Goal: Transaction & Acquisition: Purchase product/service

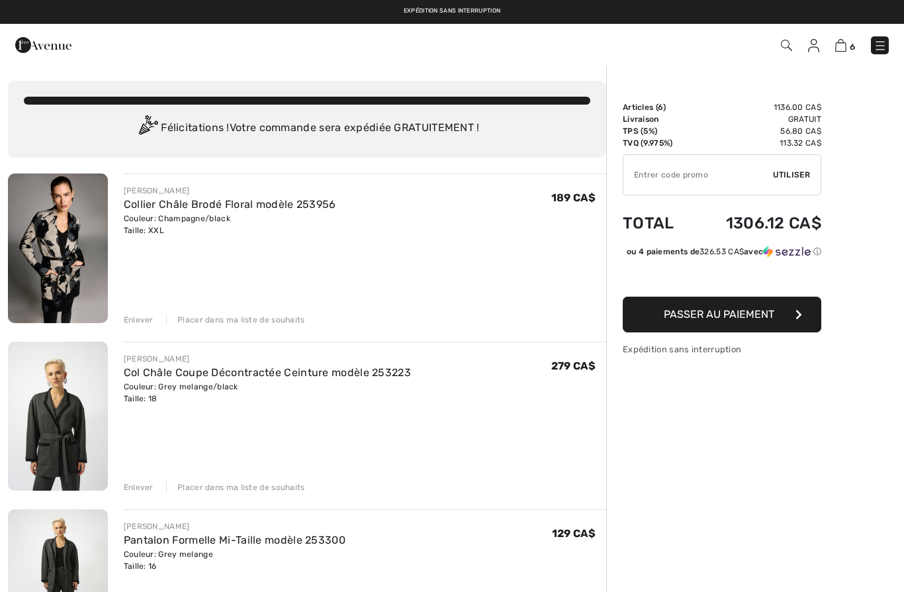
click at [883, 40] on img at bounding box center [880, 45] width 13 height 13
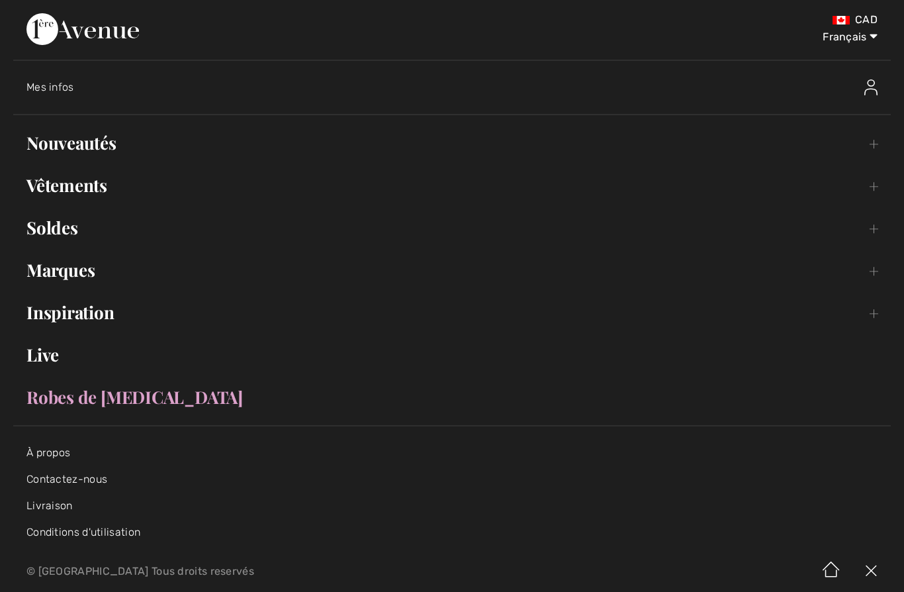
click at [877, 225] on link "Soldes Toggle submenu" at bounding box center [452, 227] width 878 height 29
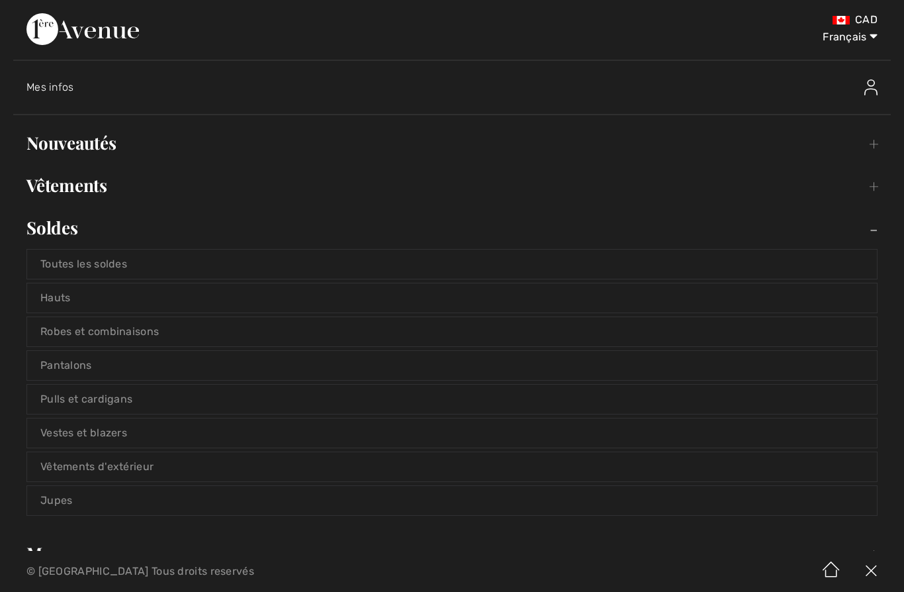
click at [48, 301] on link "Hauts" at bounding box center [452, 297] width 850 height 29
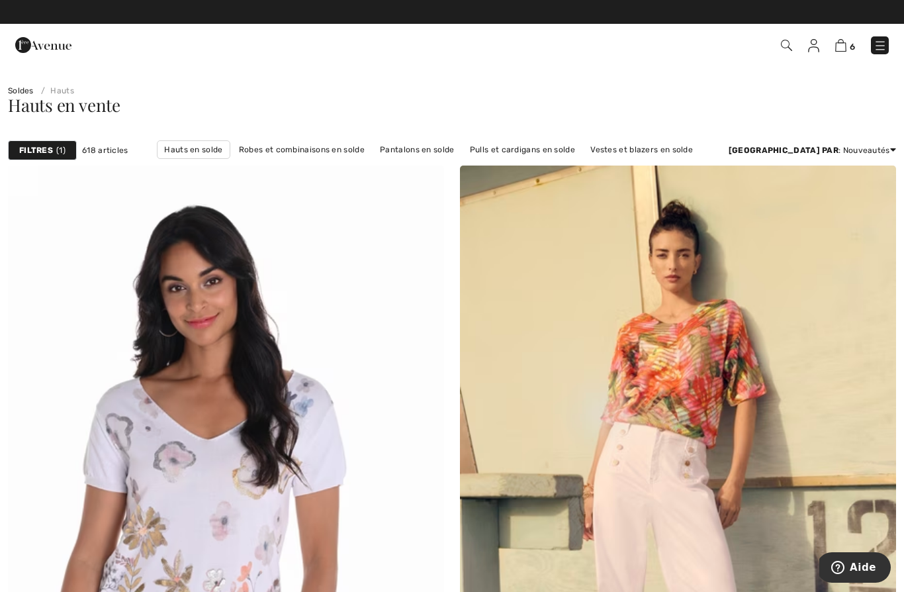
click at [844, 189] on link "Prix: croissant" at bounding box center [843, 186] width 85 height 20
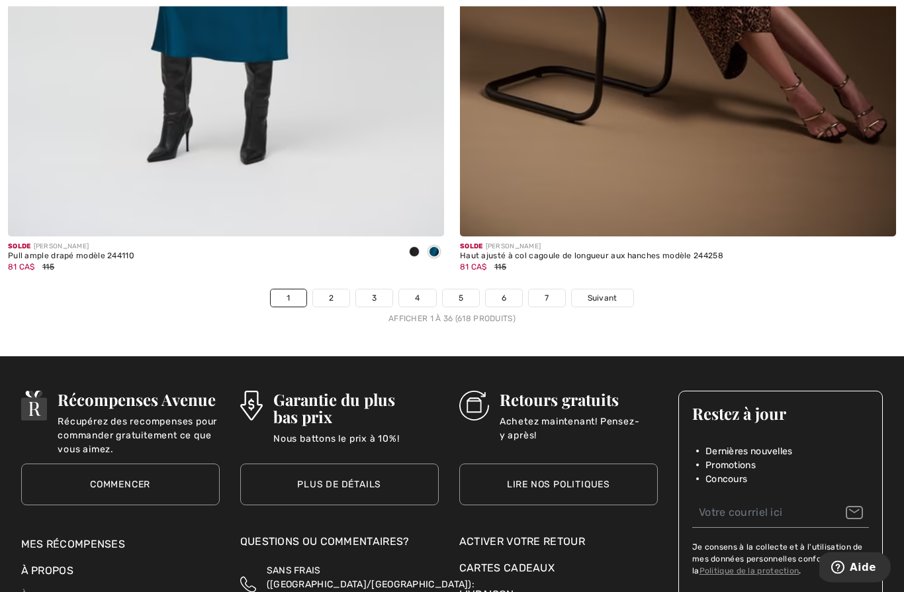
scroll to position [12867, 0]
click at [327, 292] on link "2" at bounding box center [331, 297] width 36 height 17
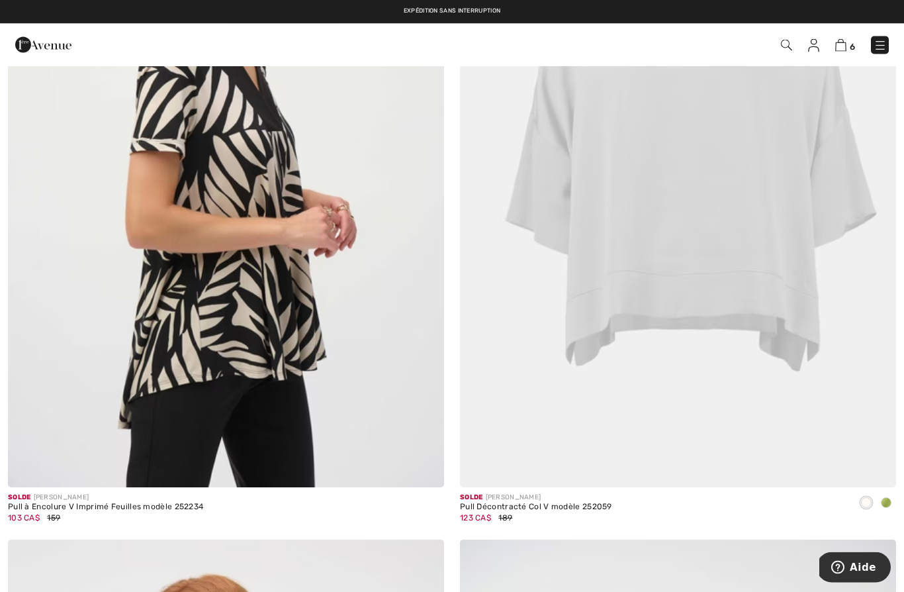
scroll to position [1719, 0]
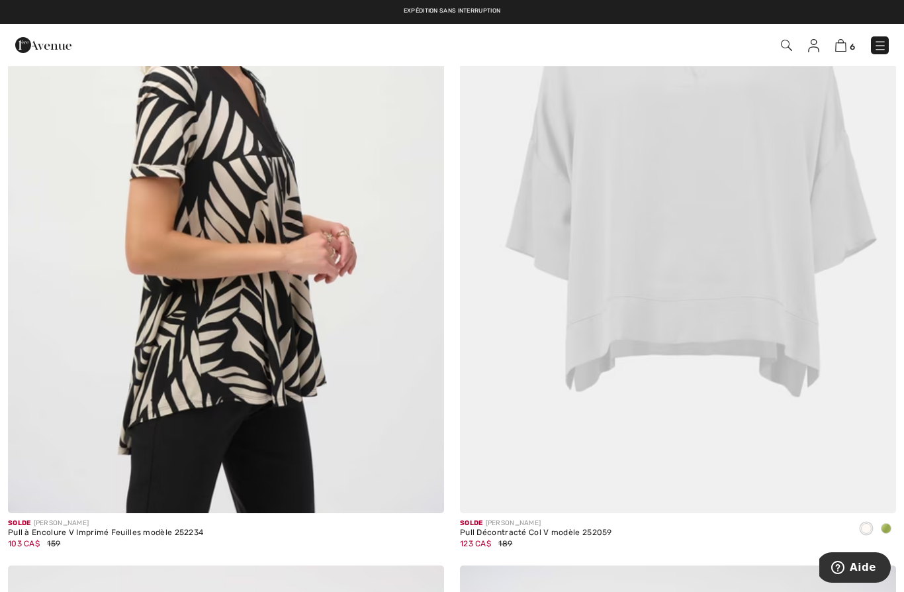
click at [109, 388] on img at bounding box center [226, 186] width 436 height 655
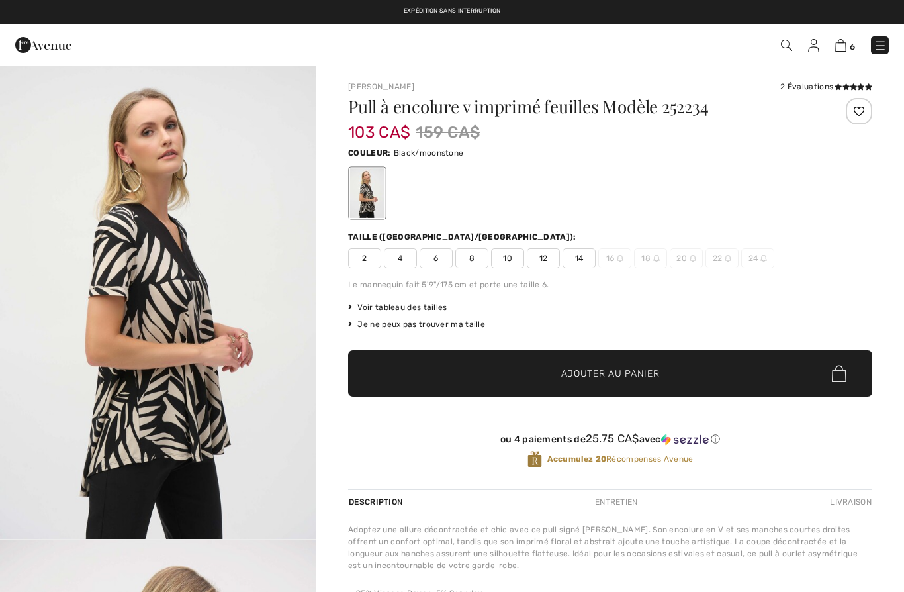
checkbox input "true"
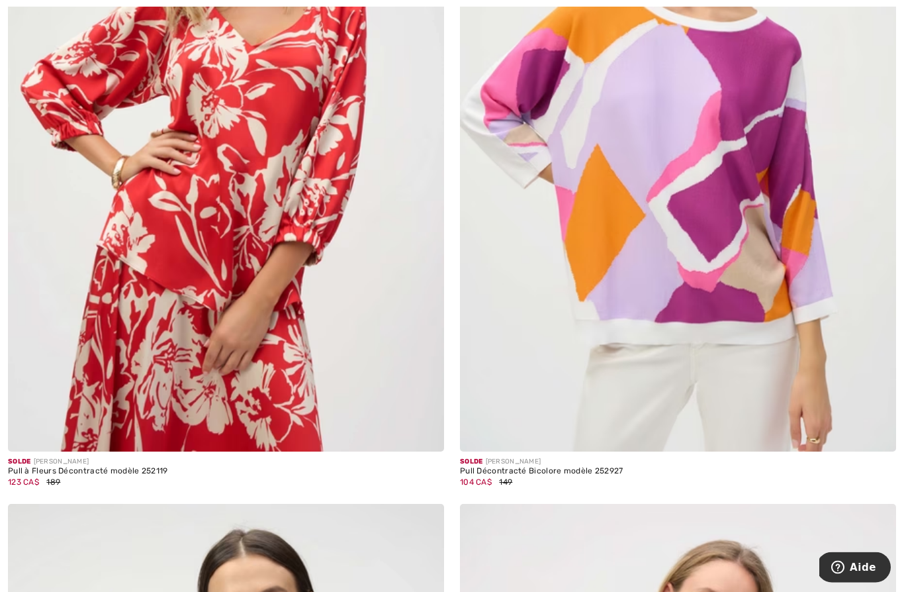
scroll to position [4744, 0]
click at [777, 287] on img at bounding box center [678, 124] width 436 height 655
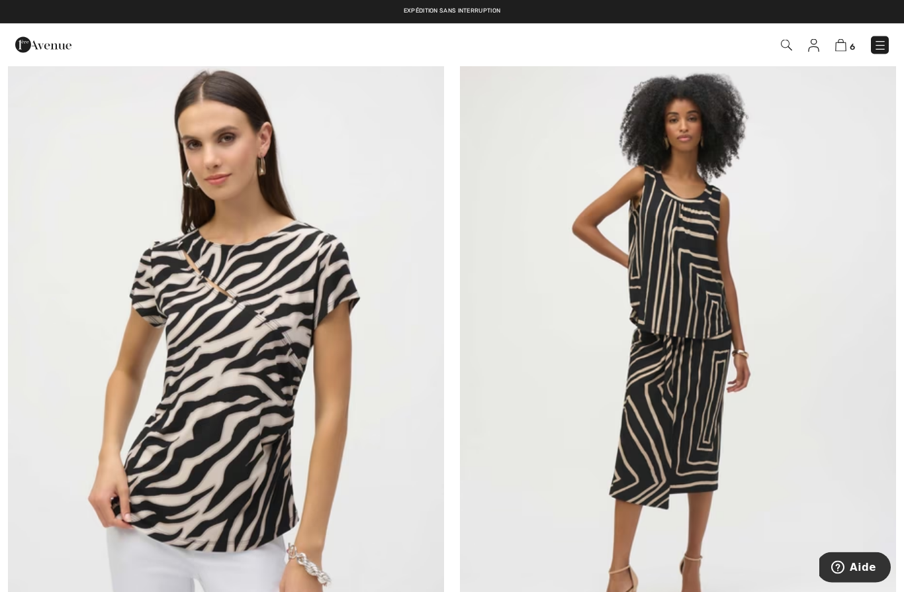
scroll to position [6642, 0]
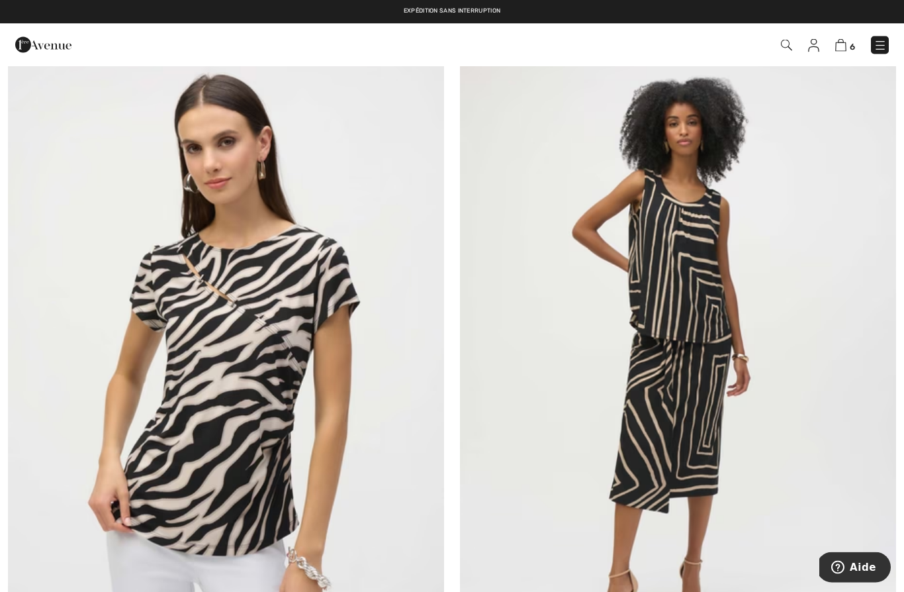
click at [730, 338] on img at bounding box center [678, 346] width 436 height 655
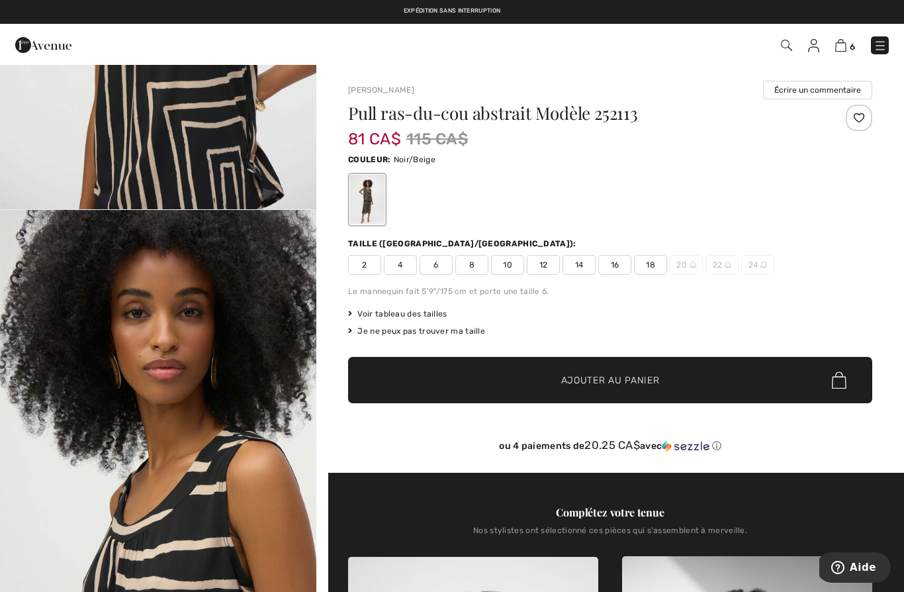
scroll to position [803, 0]
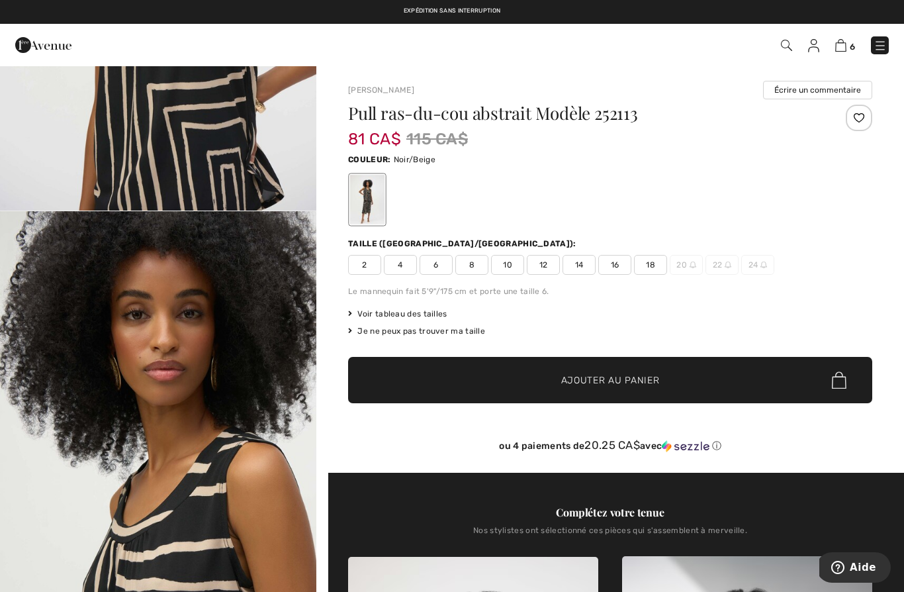
click at [654, 266] on span "18" at bounding box center [650, 265] width 33 height 20
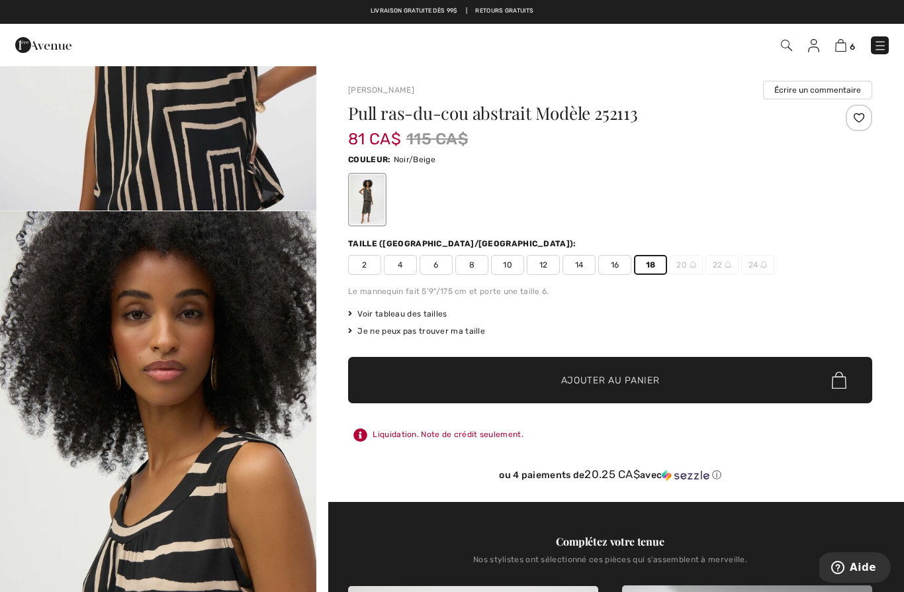
click at [705, 379] on span "✔ Ajouté au panier Ajouter au panier" at bounding box center [610, 380] width 524 height 46
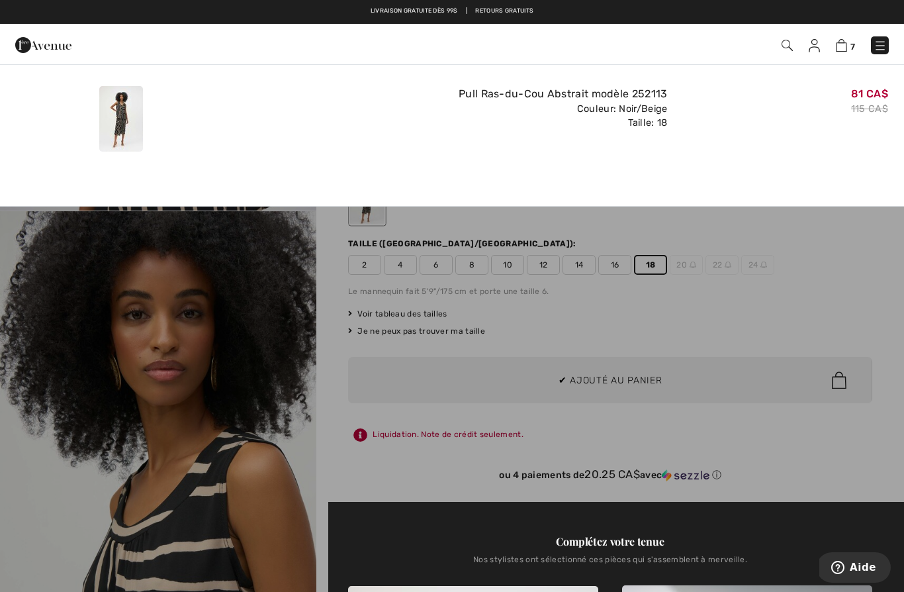
scroll to position [0, 0]
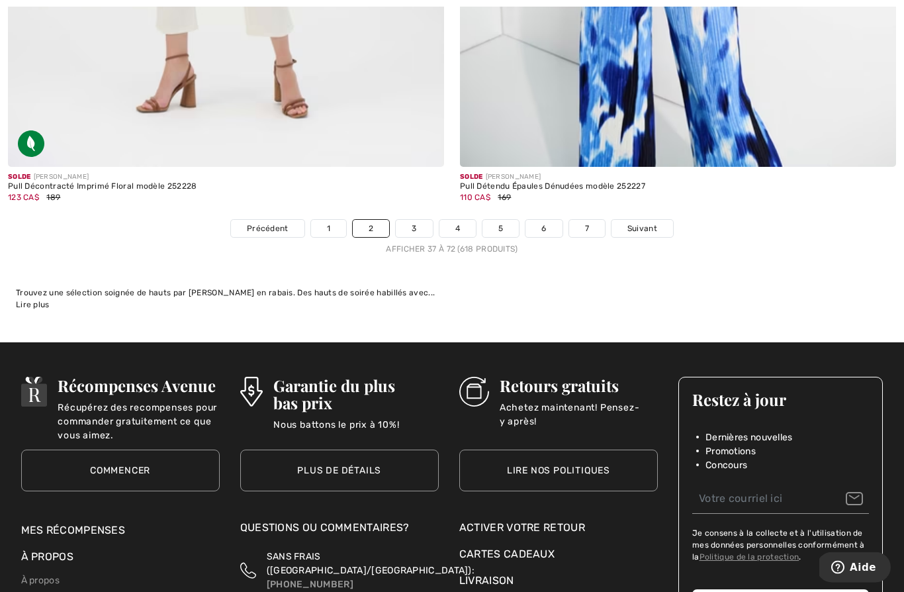
scroll to position [12936, 0]
click at [421, 220] on link "3" at bounding box center [414, 228] width 36 height 17
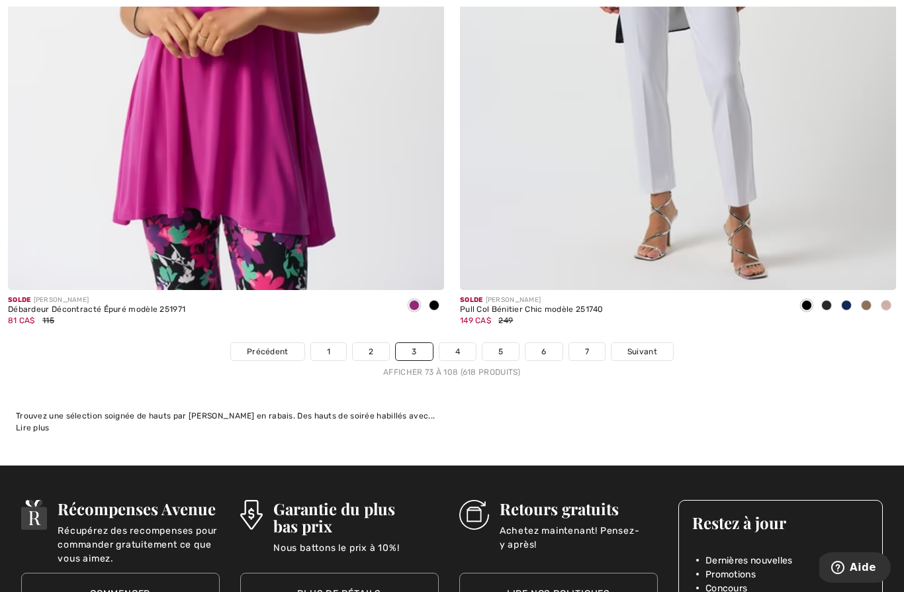
scroll to position [12814, 0]
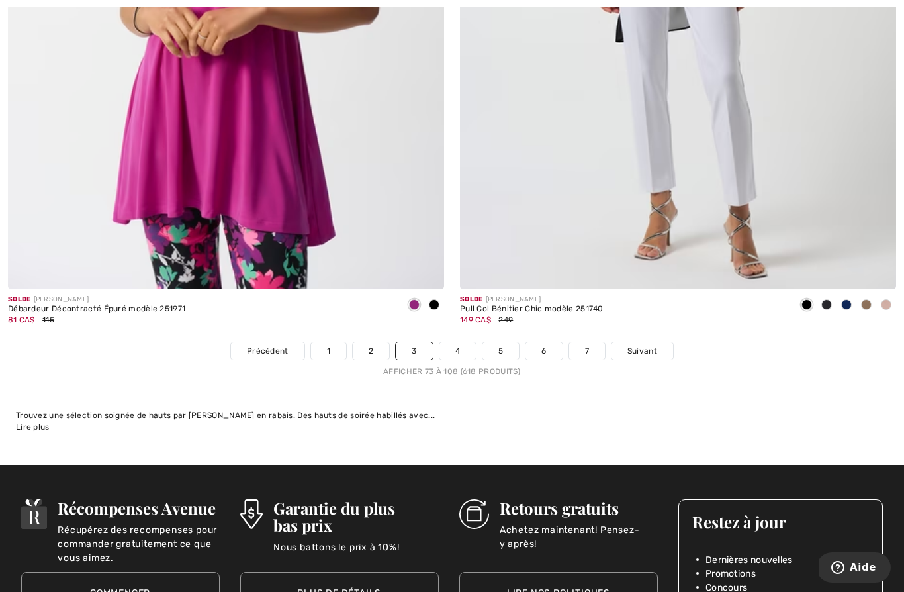
click at [457, 342] on link "4" at bounding box center [457, 350] width 36 height 17
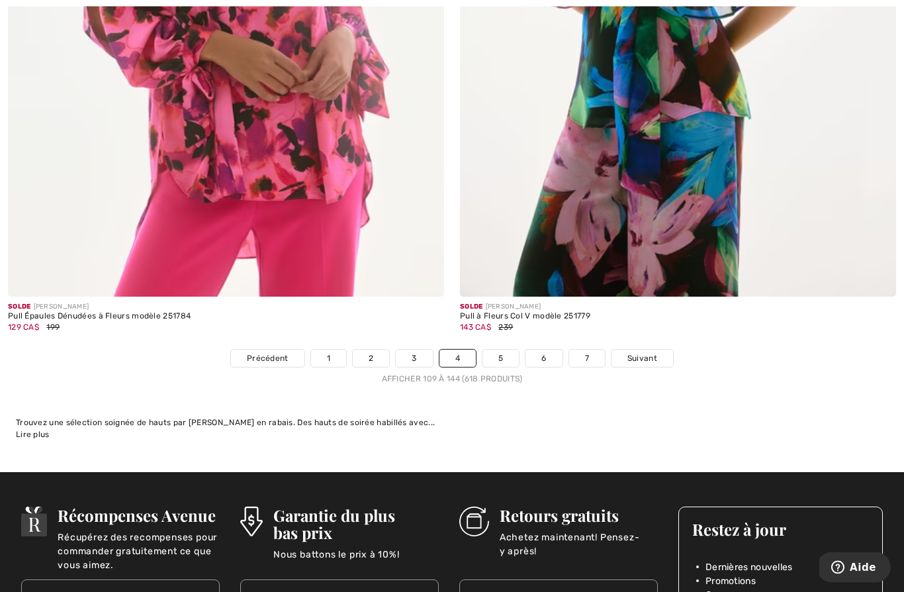
scroll to position [12810, 0]
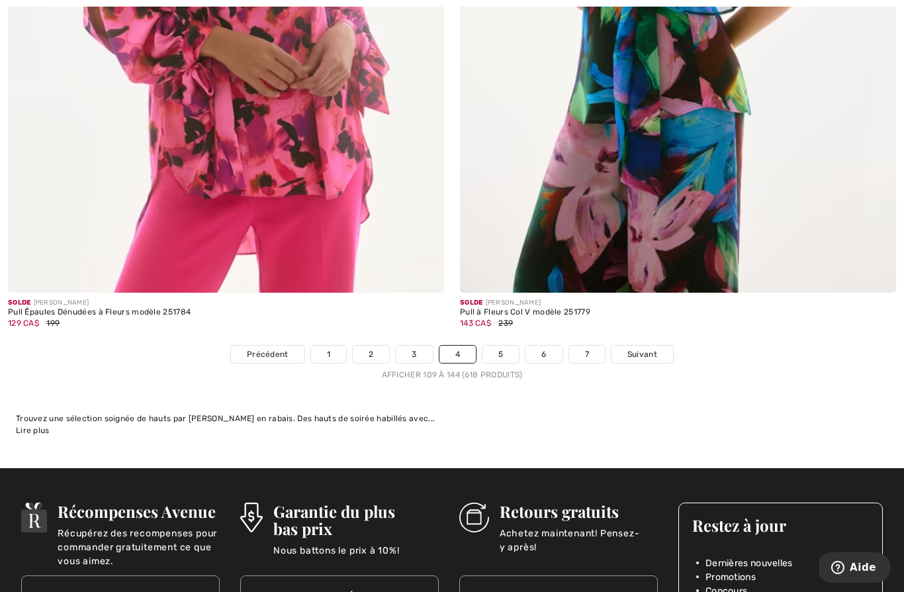
click at [498, 345] on link "5" at bounding box center [500, 353] width 36 height 17
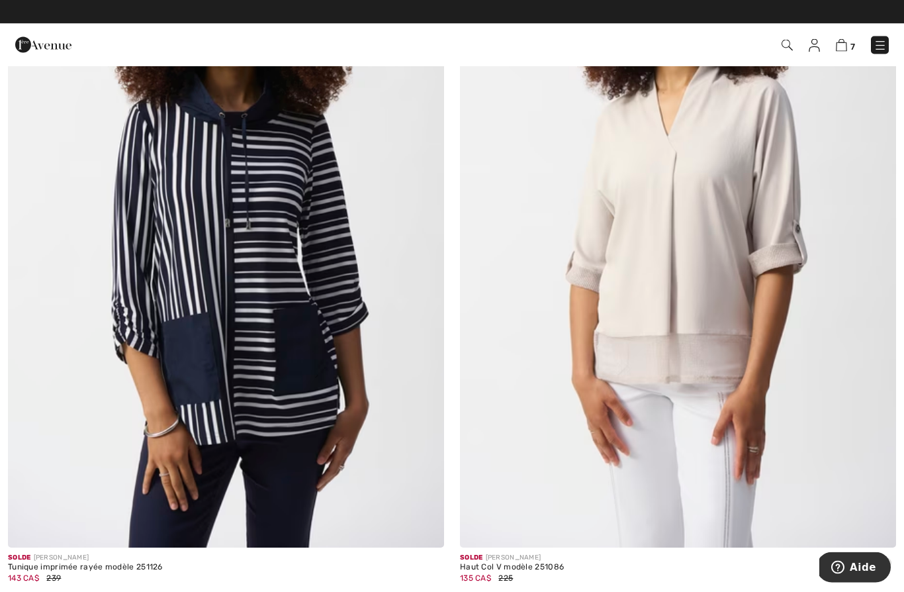
scroll to position [2391, 0]
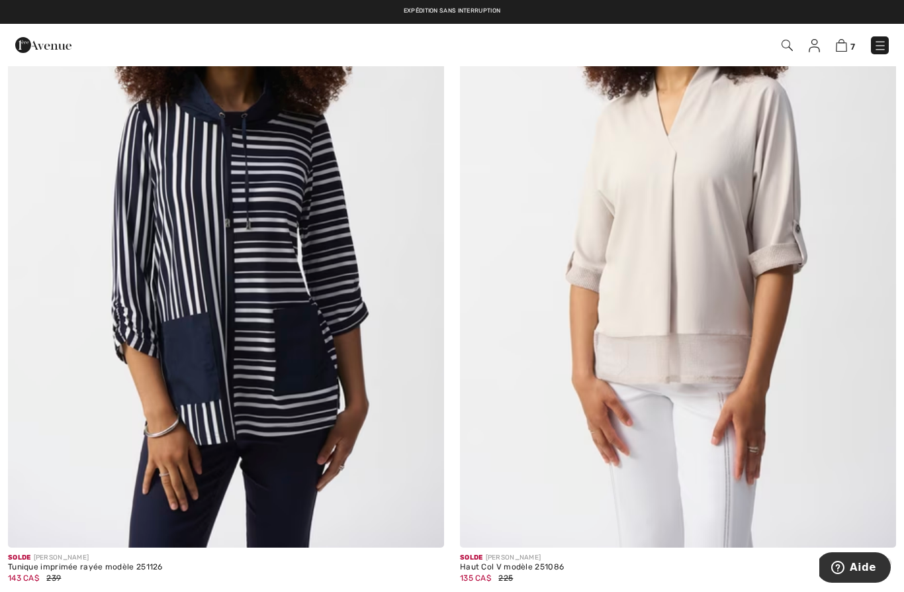
click at [107, 375] on img at bounding box center [226, 220] width 436 height 655
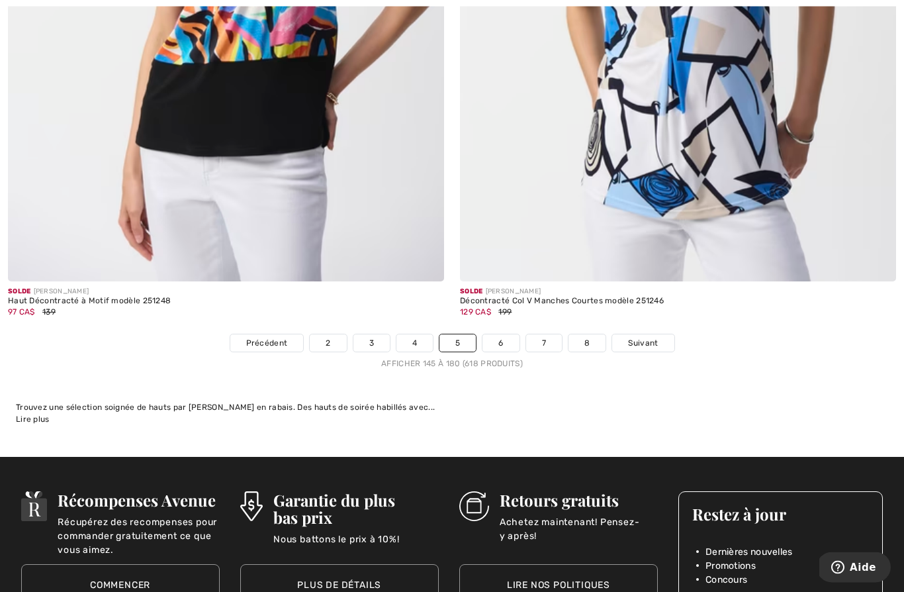
scroll to position [12826, 0]
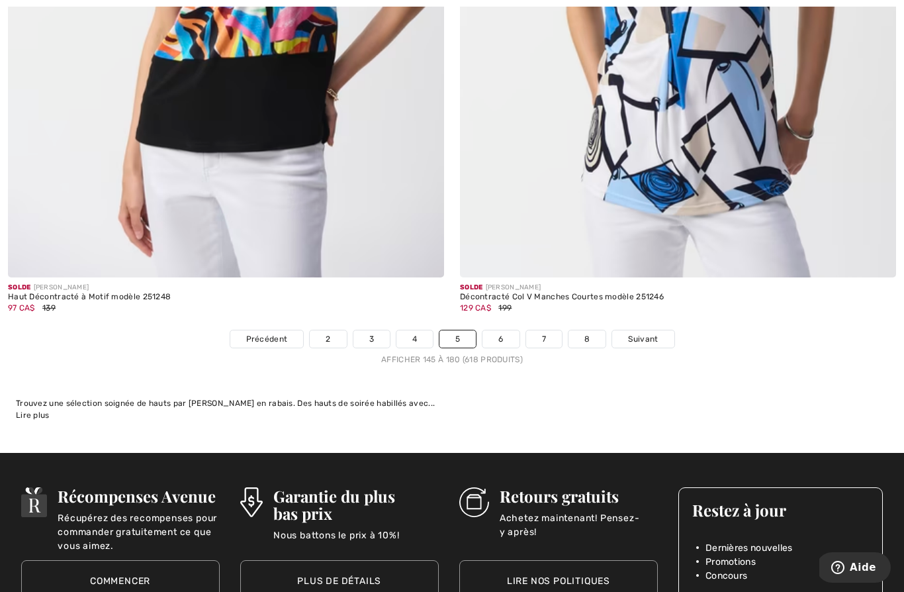
click at [502, 332] on link "6" at bounding box center [500, 338] width 36 height 17
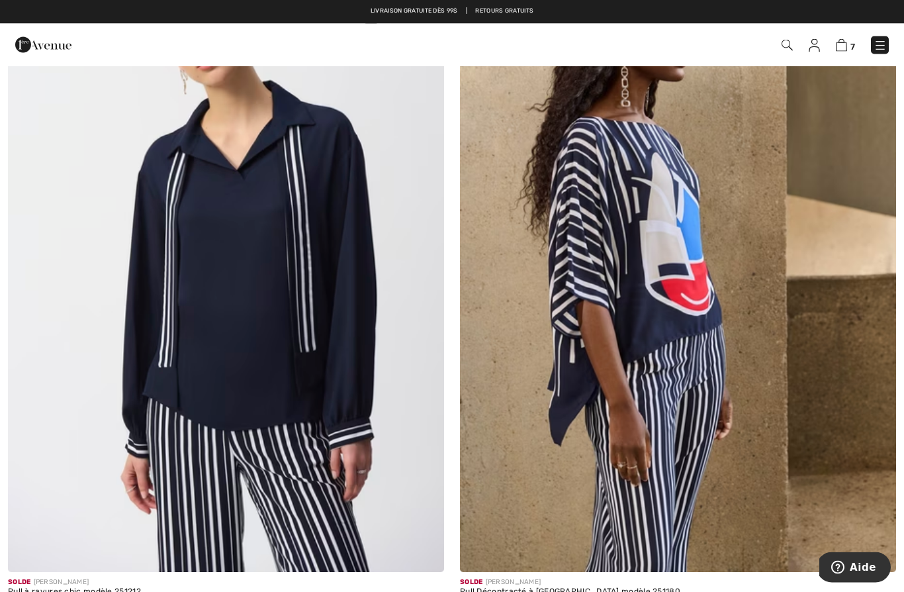
scroll to position [248, 0]
click at [152, 351] on img at bounding box center [226, 244] width 436 height 655
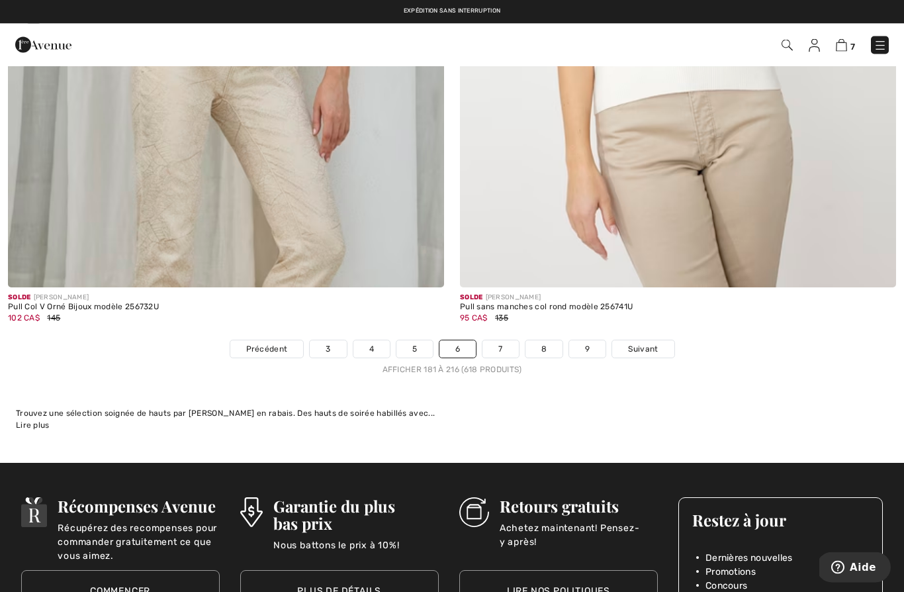
scroll to position [12811, 0]
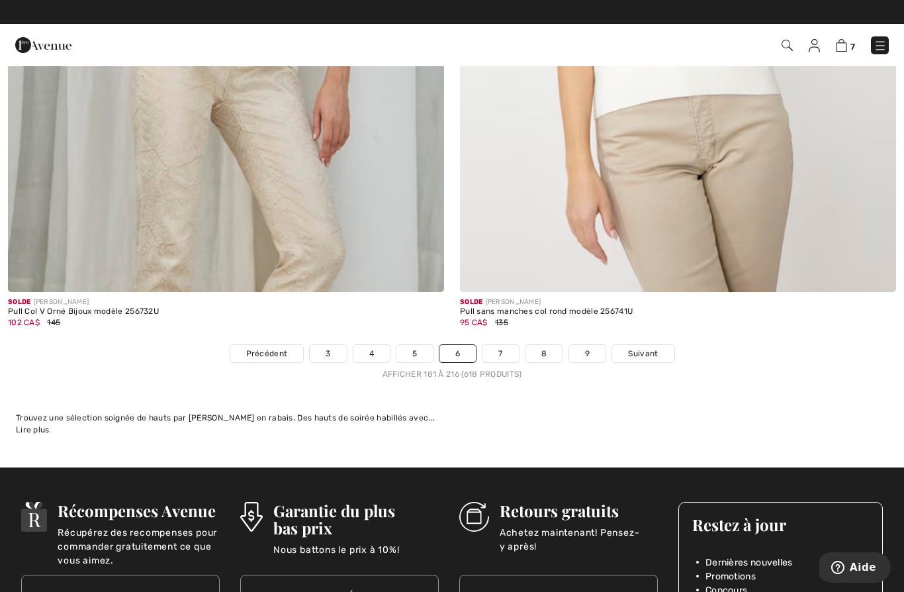
click at [492, 347] on link "7" at bounding box center [500, 353] width 36 height 17
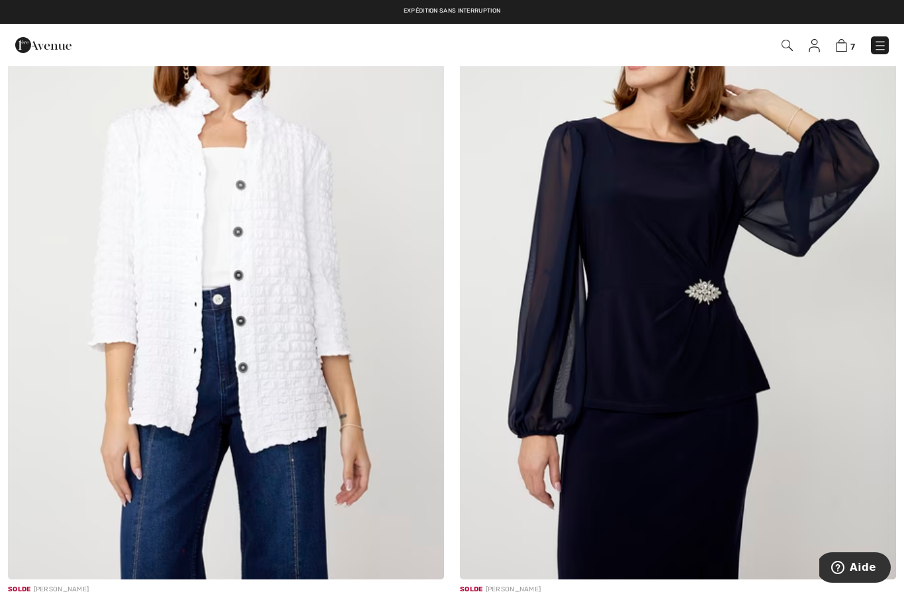
scroll to position [2357, 0]
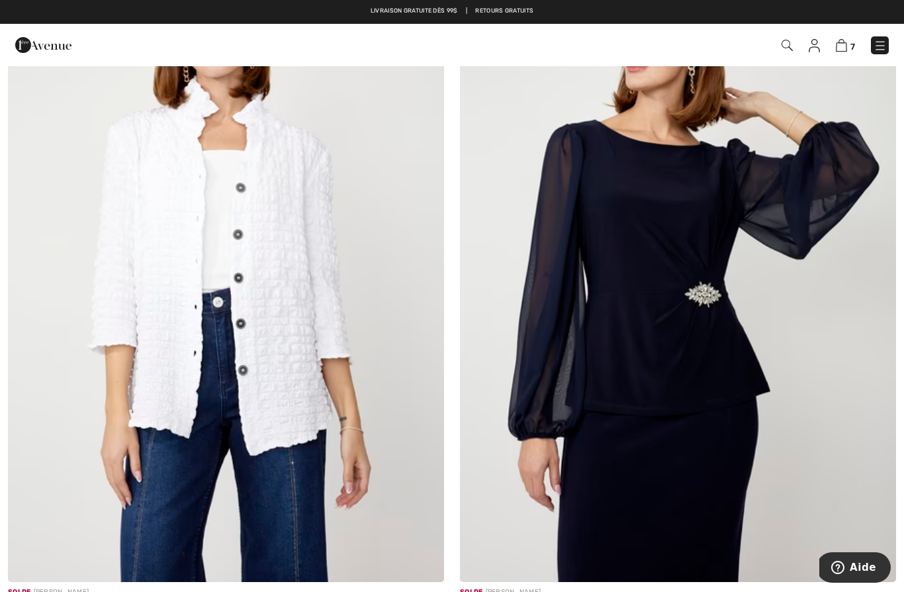
click at [125, 402] on img at bounding box center [226, 255] width 436 height 655
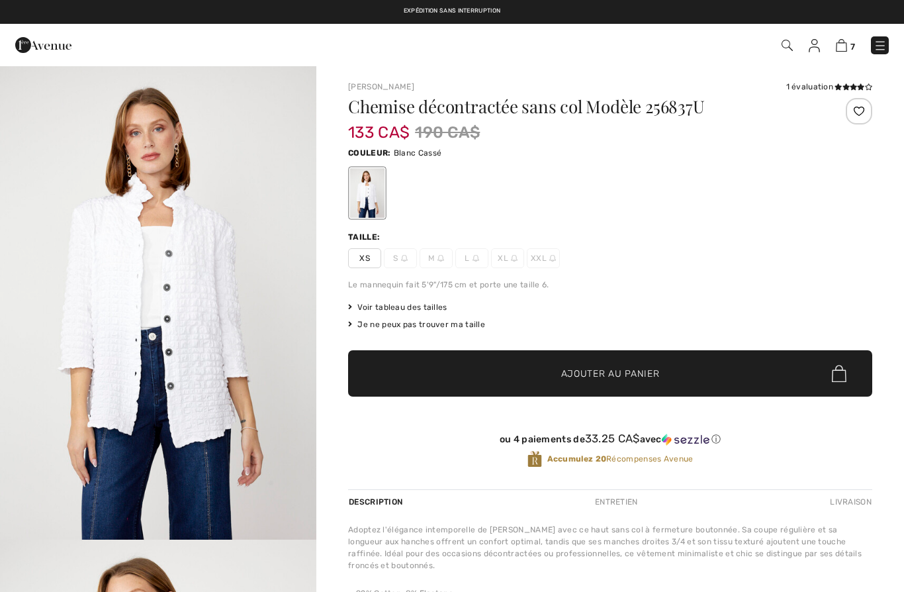
checkbox input "true"
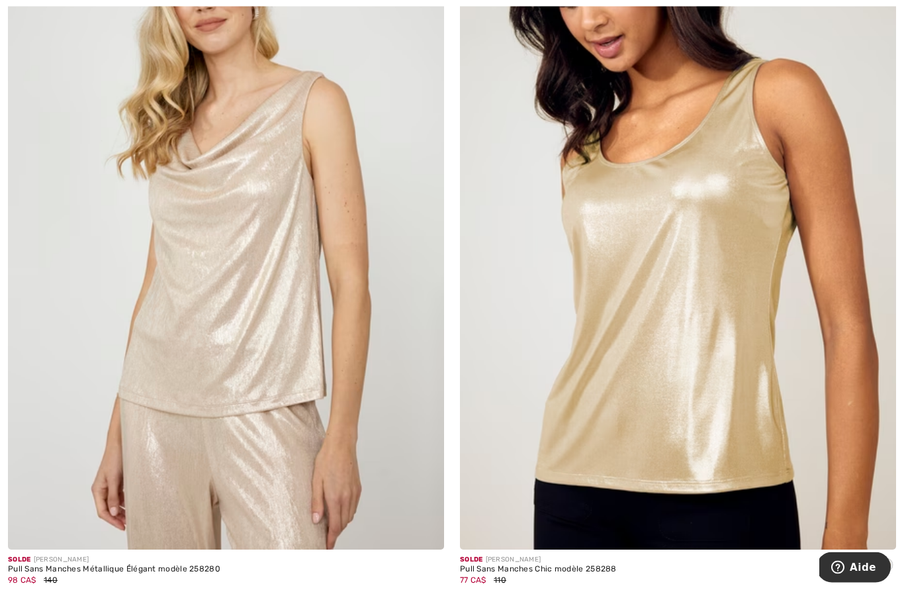
scroll to position [3802, 0]
click at [771, 358] on img at bounding box center [678, 222] width 436 height 655
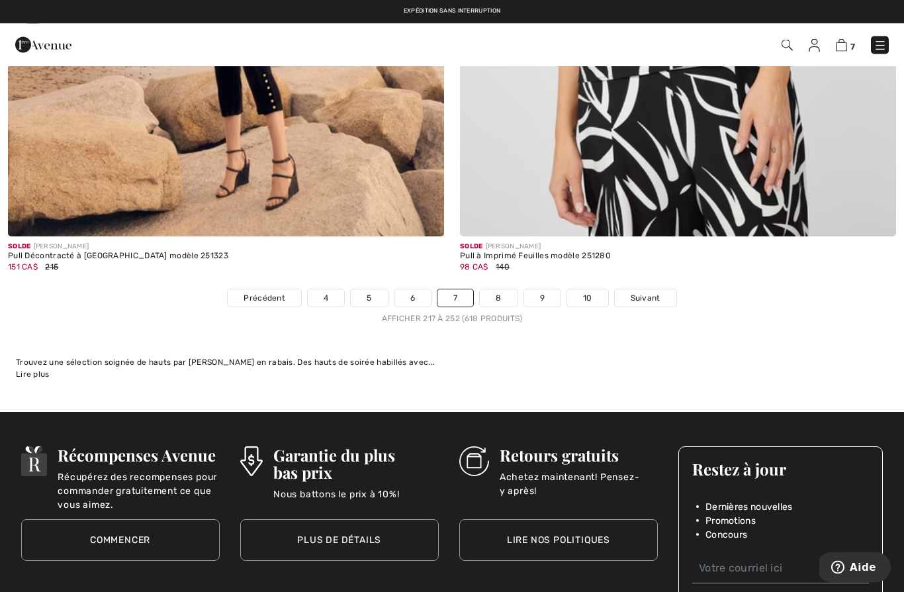
scroll to position [12867, 0]
click at [491, 293] on link "8" at bounding box center [498, 297] width 37 height 17
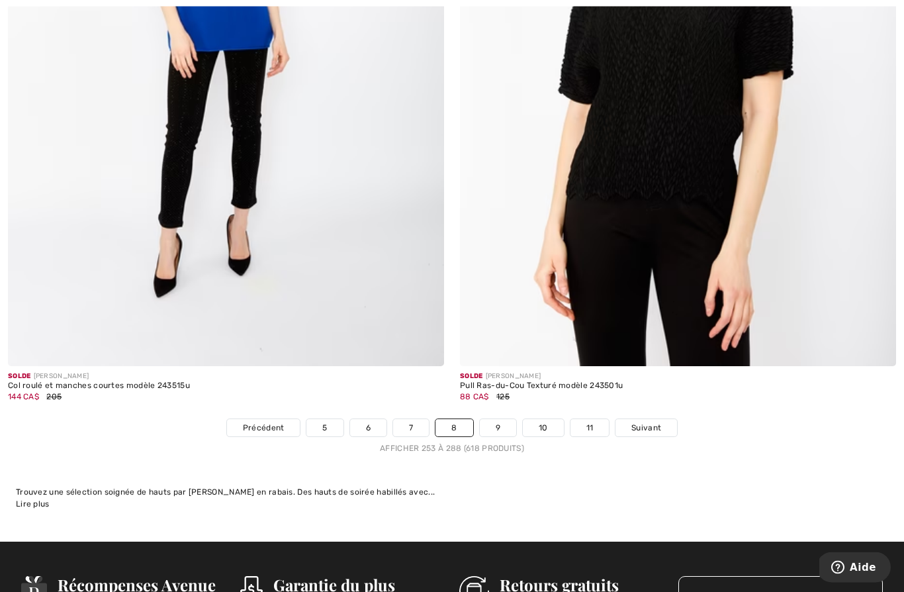
scroll to position [12747, 0]
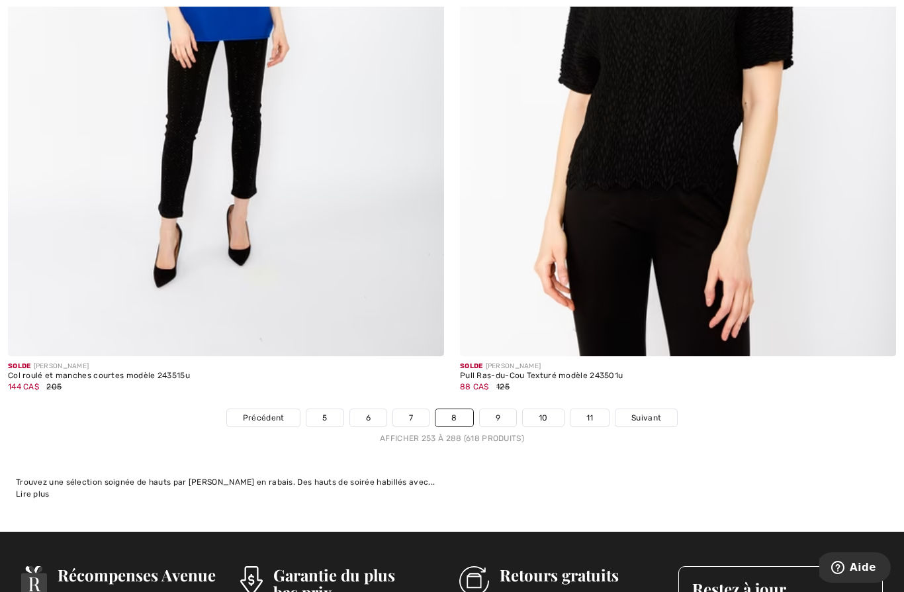
click at [493, 411] on link "9" at bounding box center [498, 417] width 36 height 17
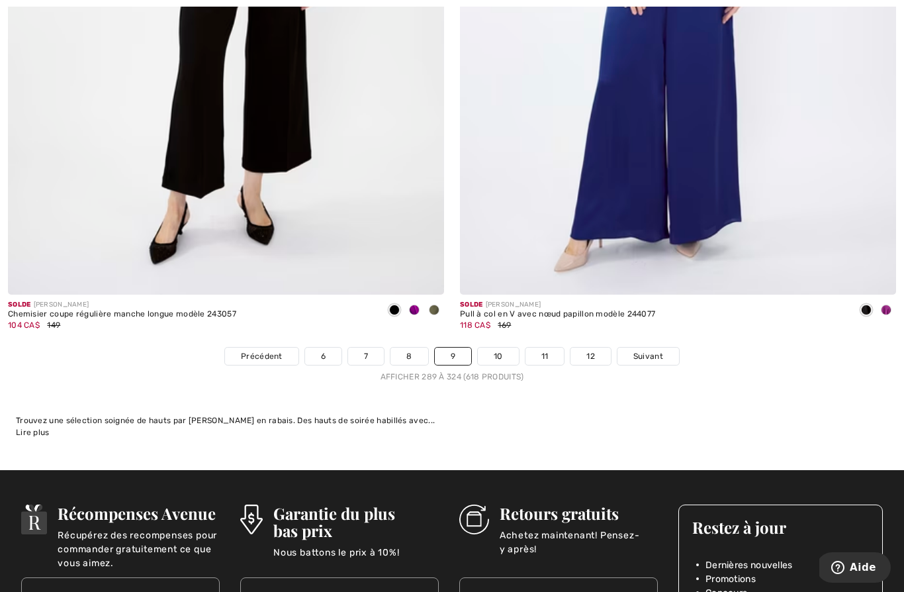
scroll to position [12853, 0]
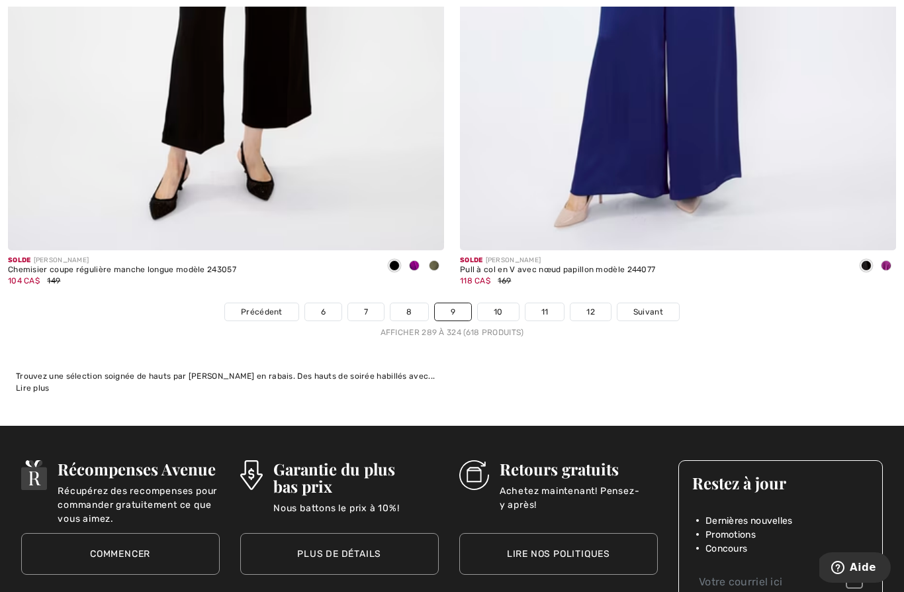
click at [505, 307] on link "10" at bounding box center [498, 311] width 41 height 17
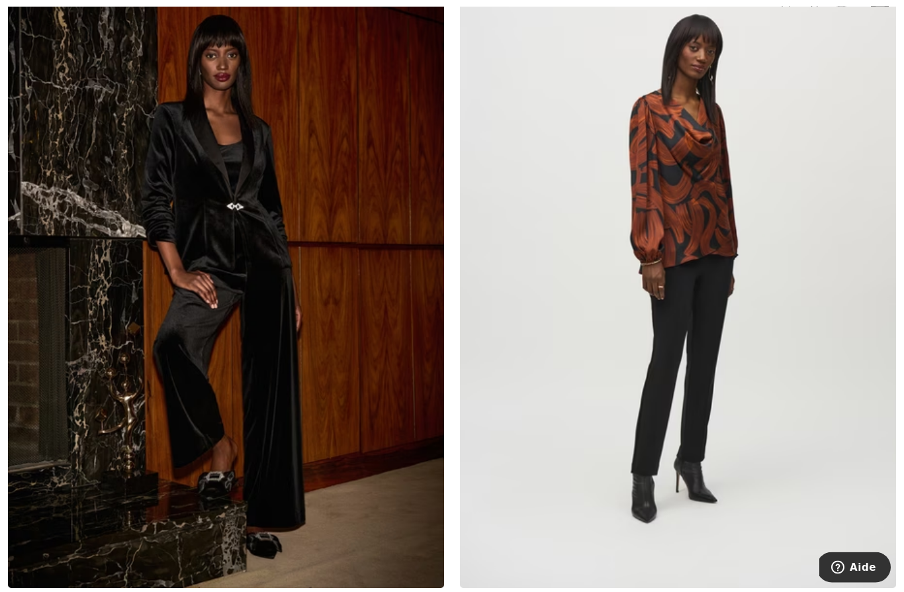
scroll to position [6020, 0]
click at [792, 368] on img at bounding box center [678, 261] width 436 height 655
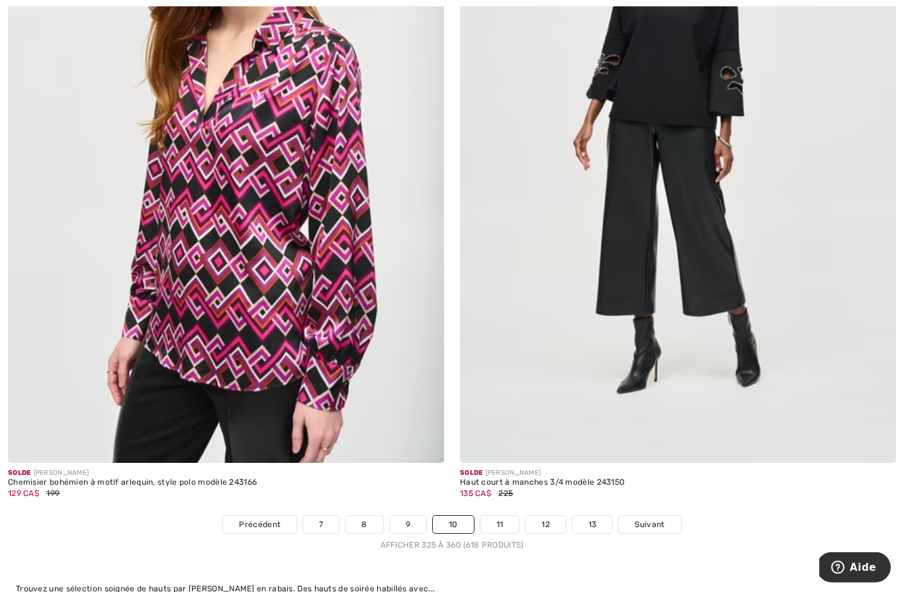
scroll to position [12656, 0]
click at [500, 516] on link "11" at bounding box center [499, 524] width 39 height 17
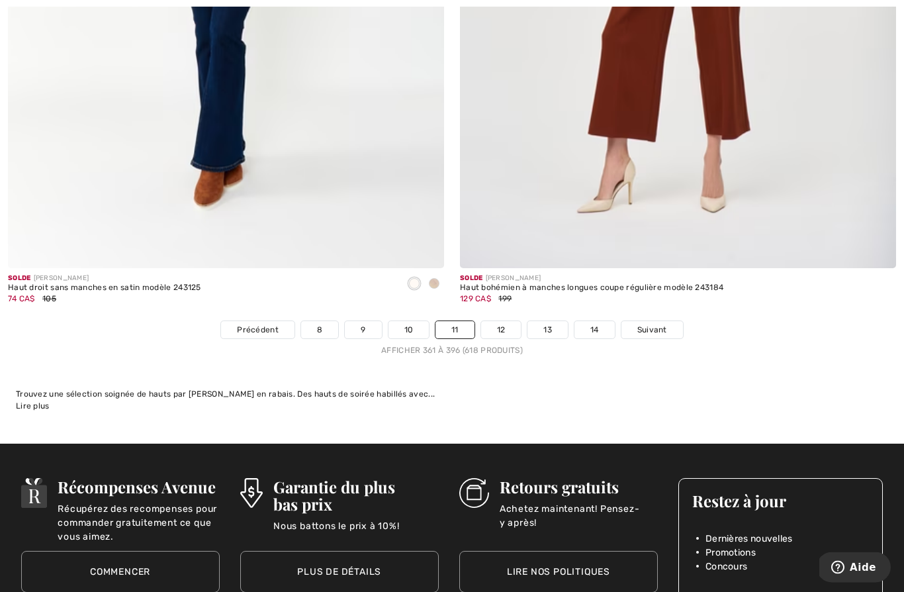
scroll to position [12835, 0]
click at [500, 321] on link "12" at bounding box center [501, 329] width 40 height 17
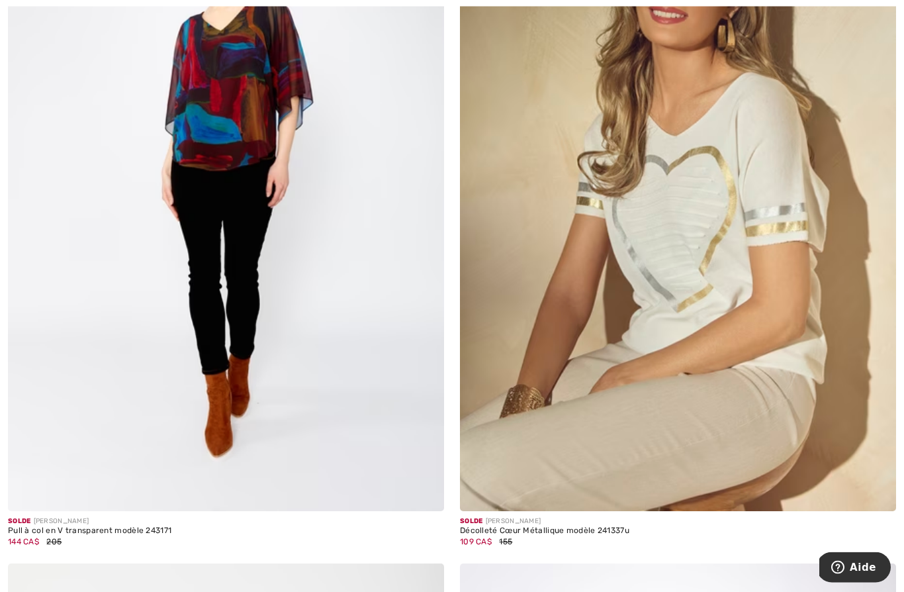
scroll to position [5391, 0]
click at [809, 371] on img at bounding box center [678, 184] width 436 height 655
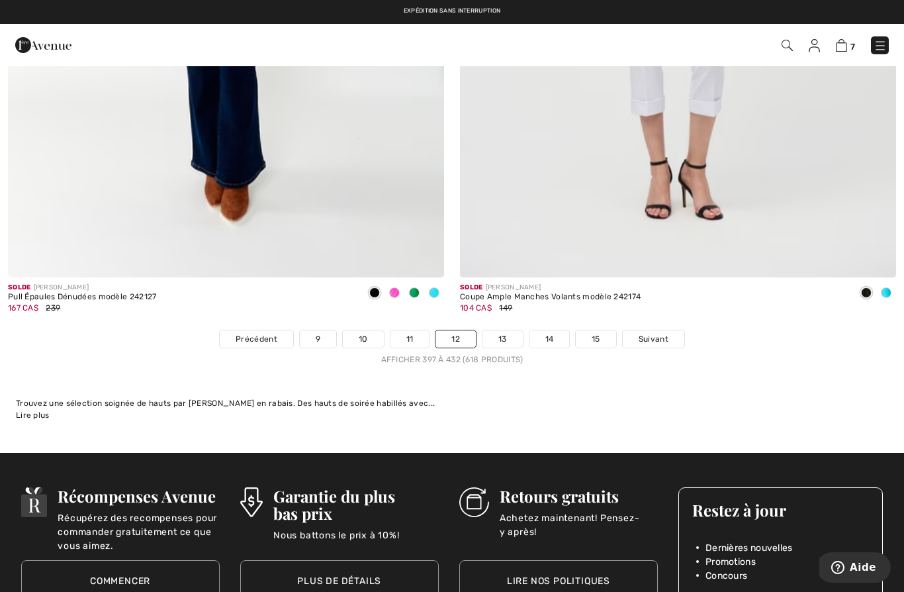
scroll to position [12825, 0]
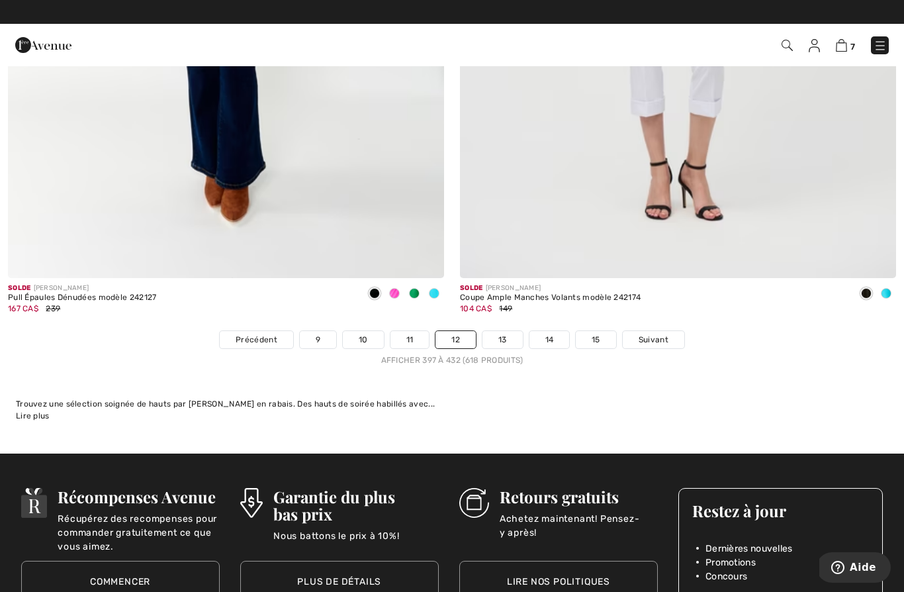
click at [504, 331] on link "13" at bounding box center [502, 339] width 40 height 17
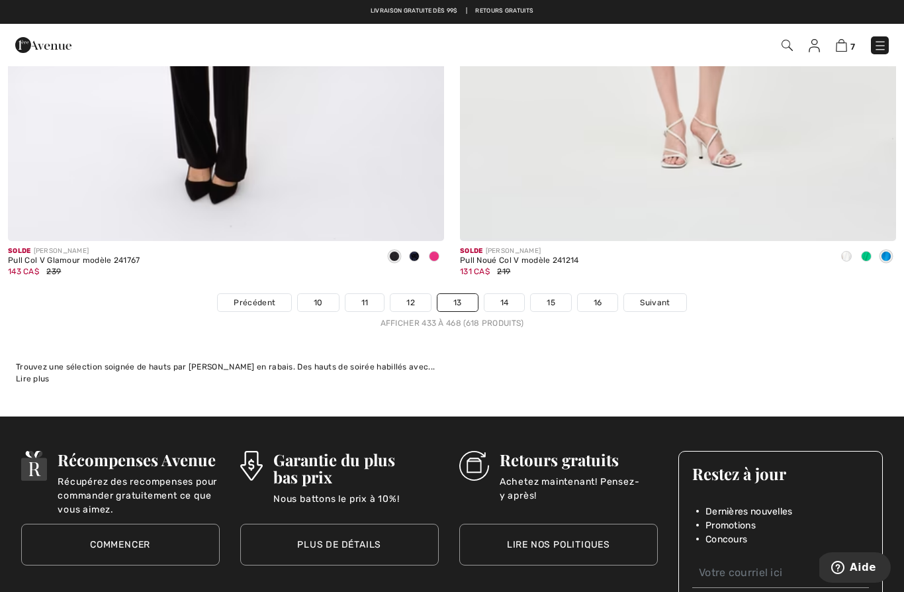
scroll to position [12849, 0]
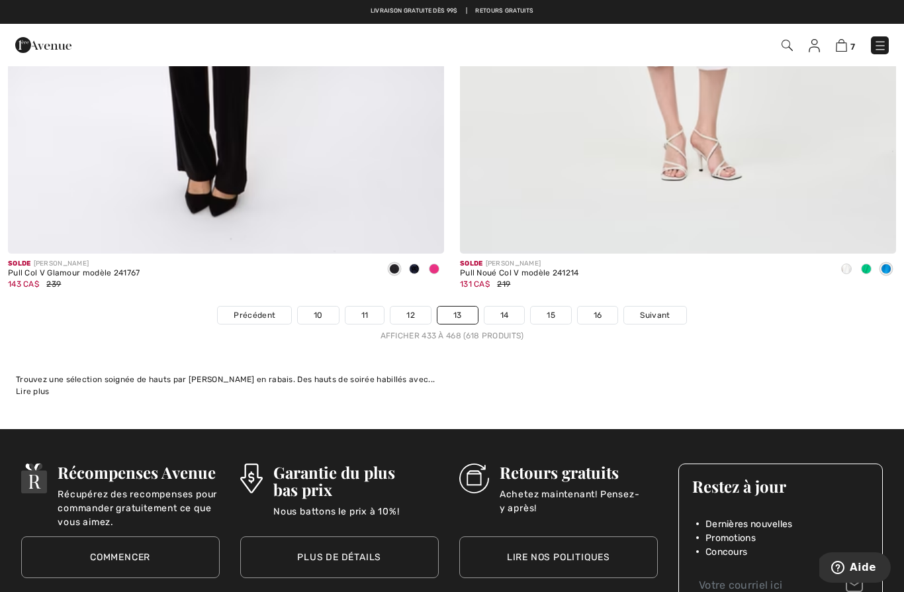
click at [484, 306] on link "14" at bounding box center [504, 314] width 40 height 17
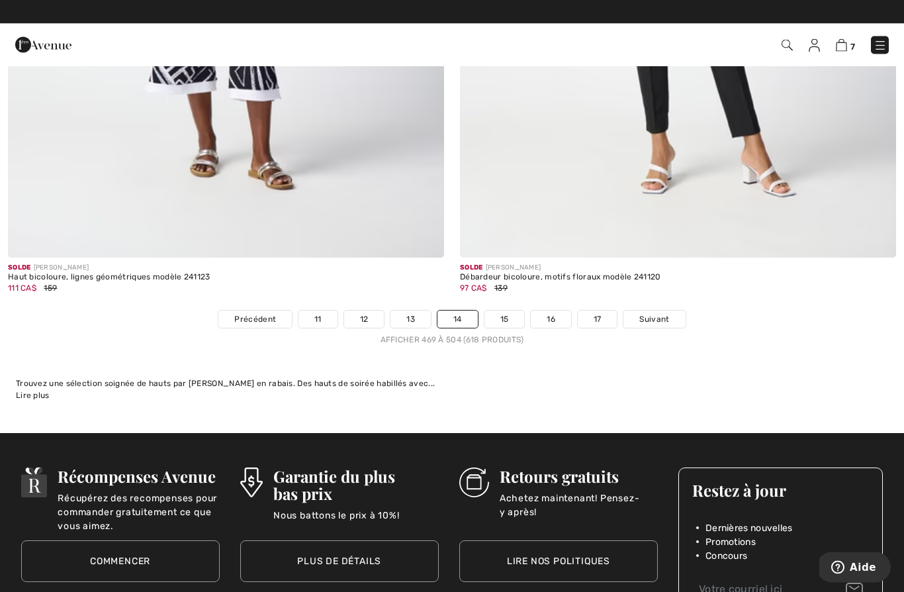
scroll to position [12846, 0]
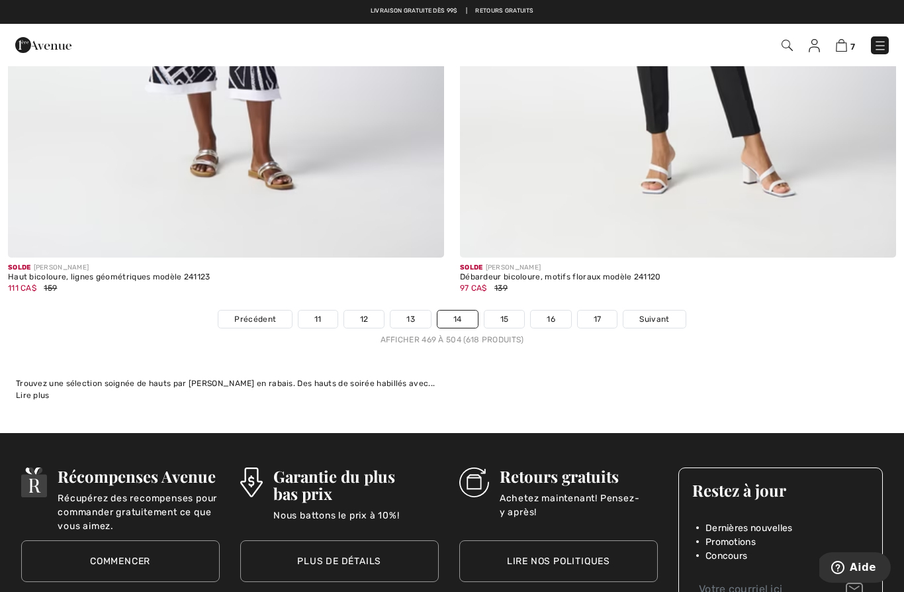
click at [498, 310] on link "15" at bounding box center [504, 318] width 40 height 17
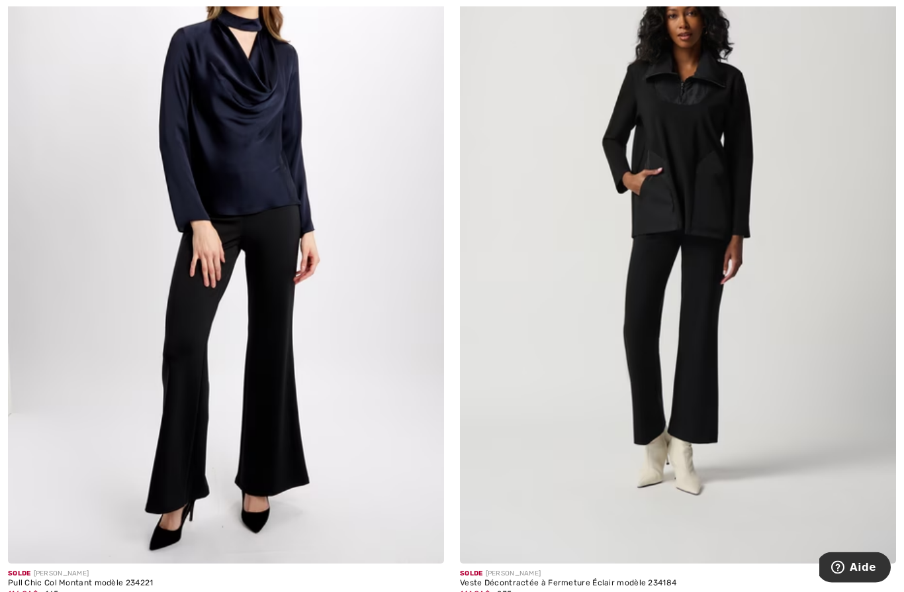
scroll to position [2375, 0]
click at [786, 367] on img at bounding box center [678, 236] width 436 height 655
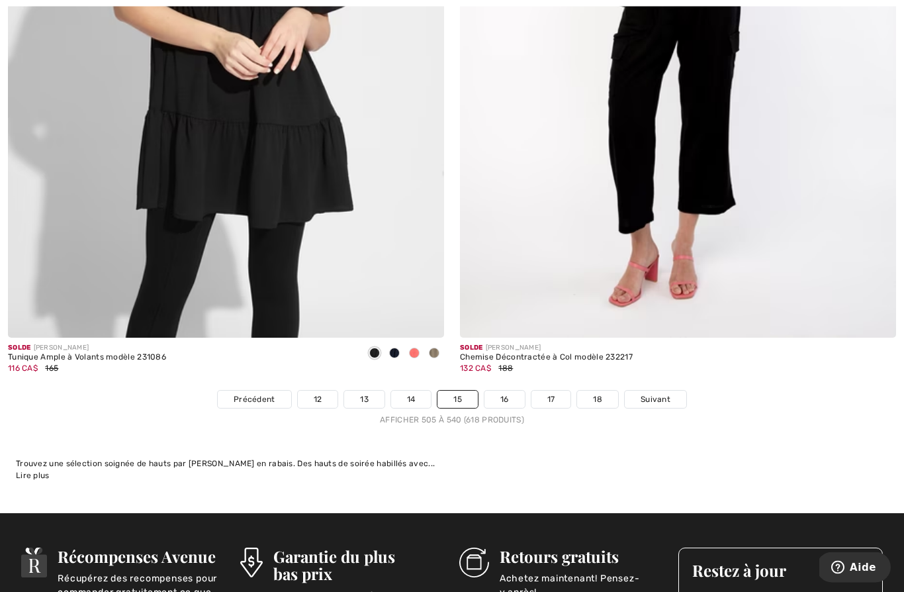
scroll to position [12765, 0]
click at [459, 396] on link "15" at bounding box center [457, 398] width 40 height 17
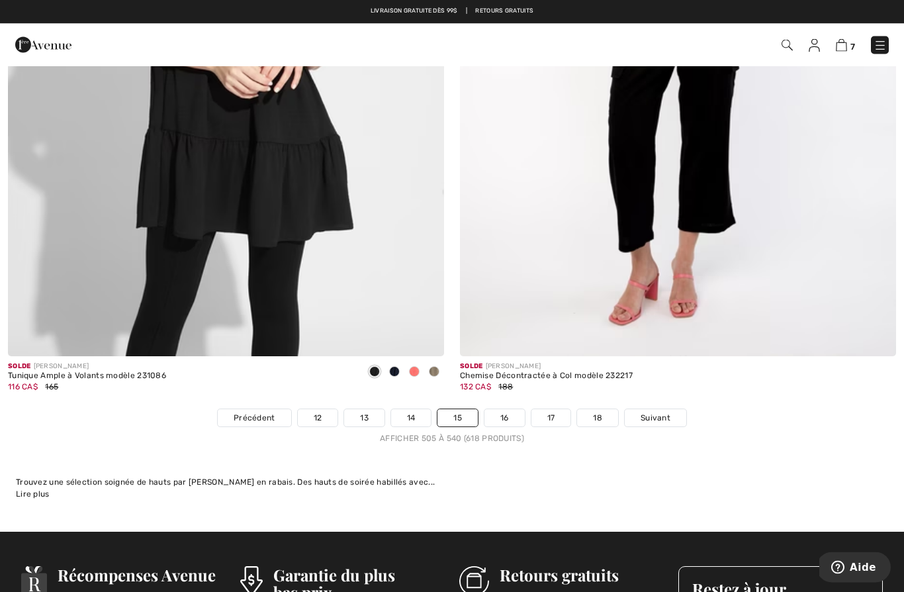
scroll to position [12747, 0]
click at [499, 416] on link "16" at bounding box center [504, 417] width 40 height 17
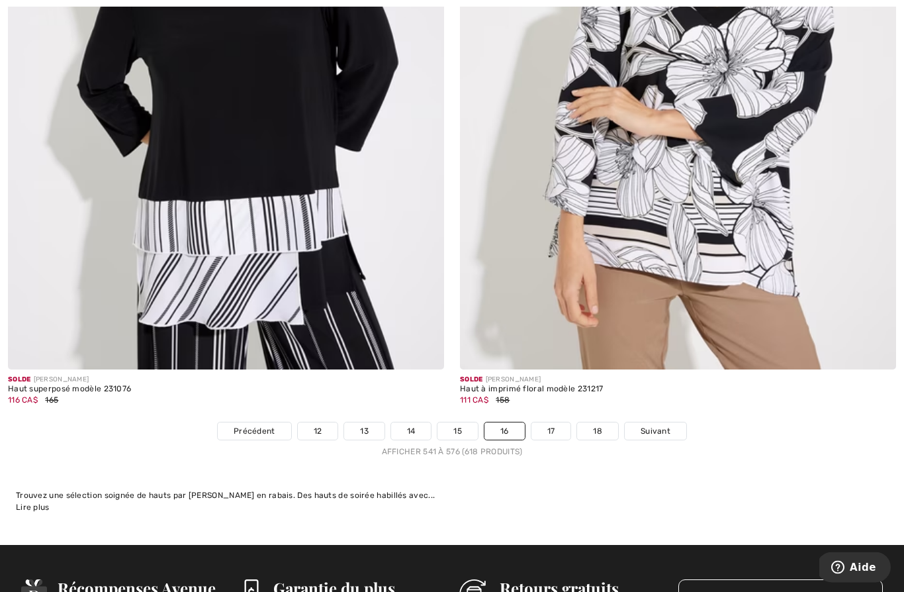
scroll to position [12734, 0]
click at [555, 426] on link "17" at bounding box center [551, 430] width 40 height 17
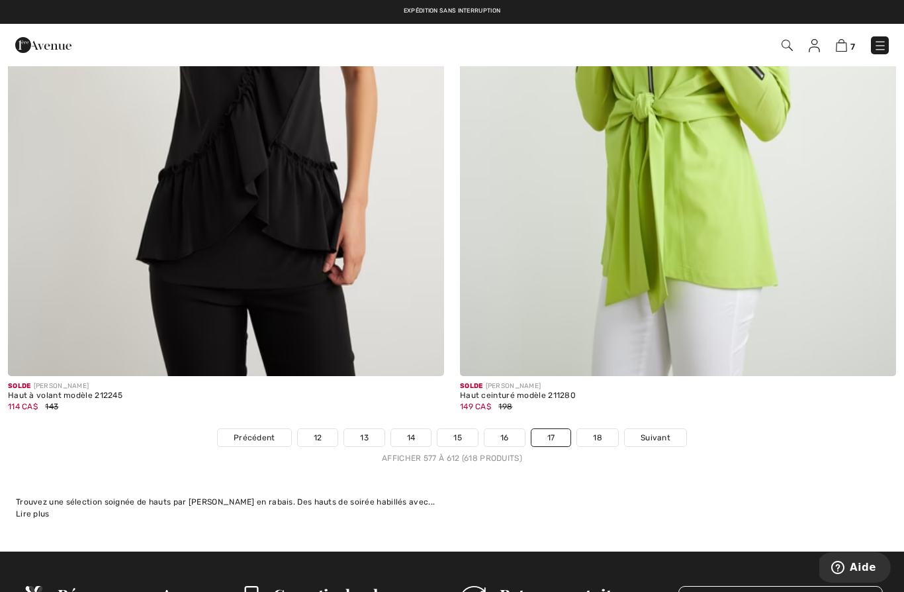
scroll to position [12724, 0]
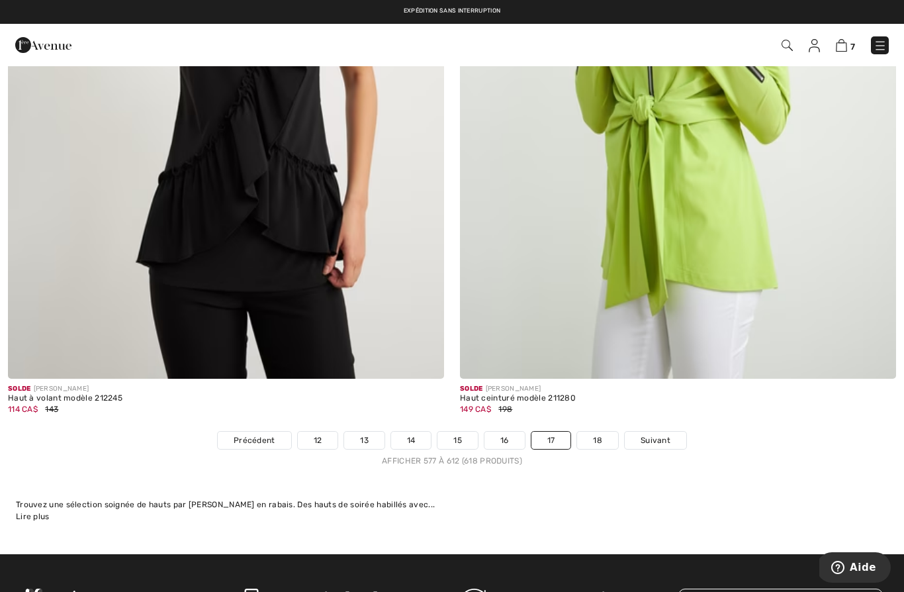
click at [600, 431] on link "18" at bounding box center [597, 439] width 41 height 17
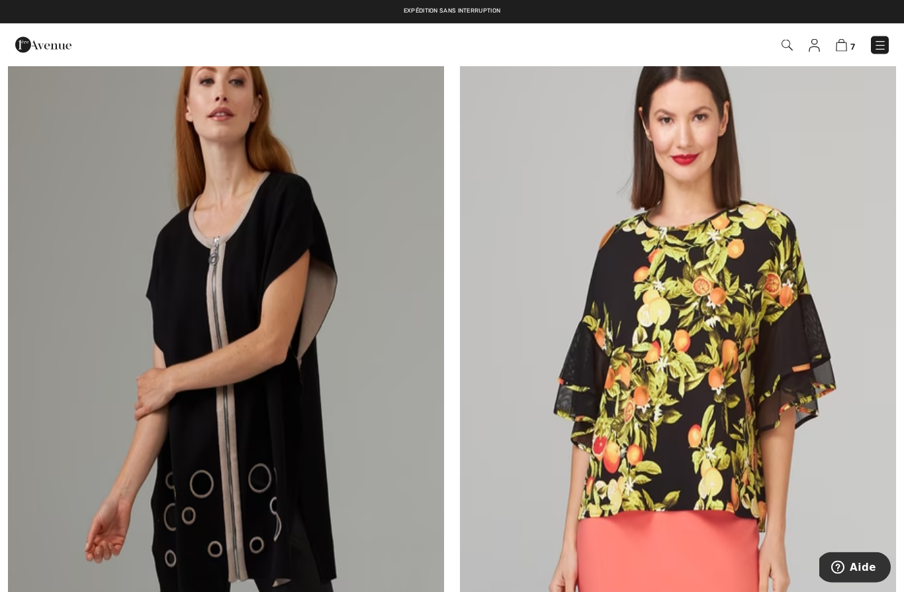
scroll to position [878, 0]
click at [885, 48] on img at bounding box center [880, 45] width 13 height 13
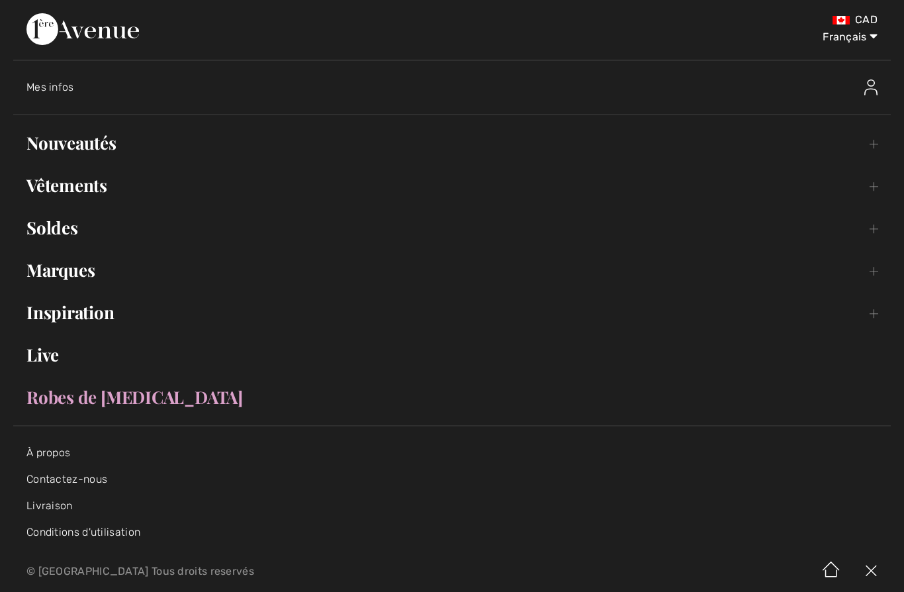
click at [876, 228] on link "Soldes Toggle submenu" at bounding box center [452, 227] width 878 height 29
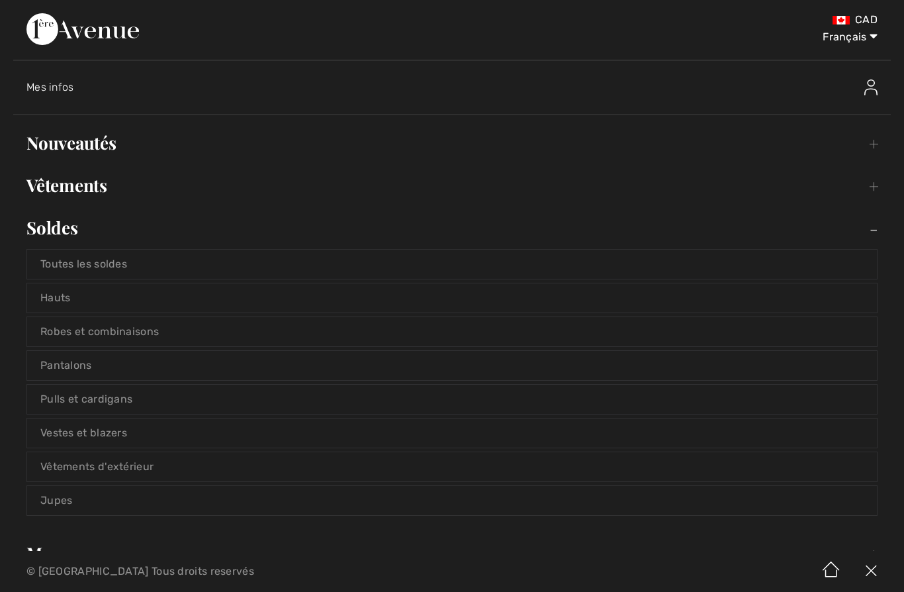
click at [62, 436] on link "Vestes et blazers" at bounding box center [452, 432] width 850 height 29
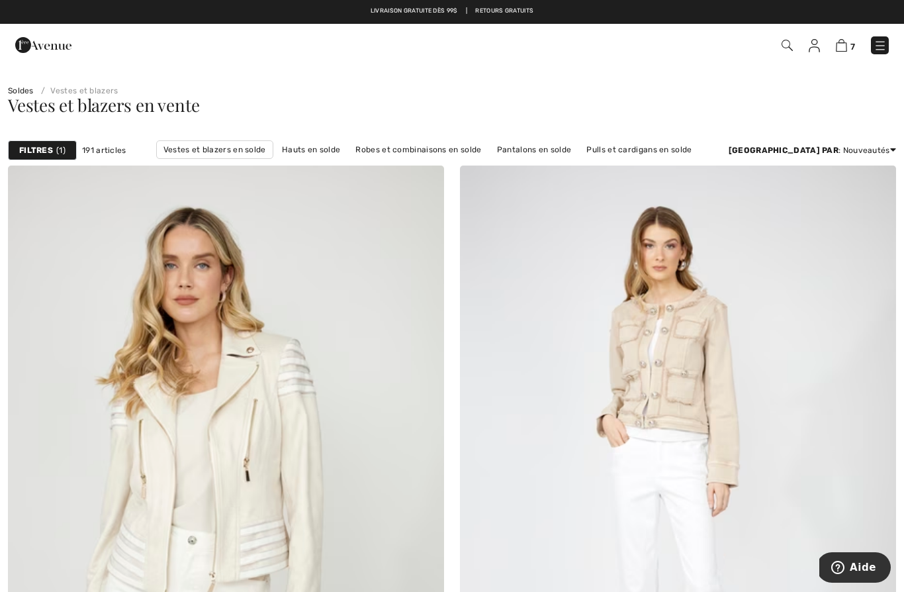
click at [839, 192] on link "Prix: croissant" at bounding box center [843, 186] width 85 height 20
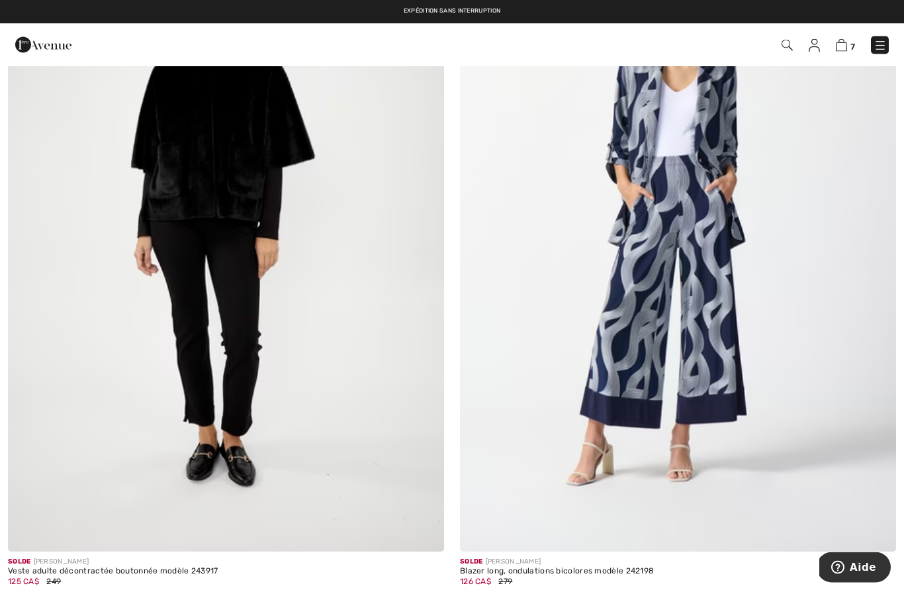
scroll to position [3094, 0]
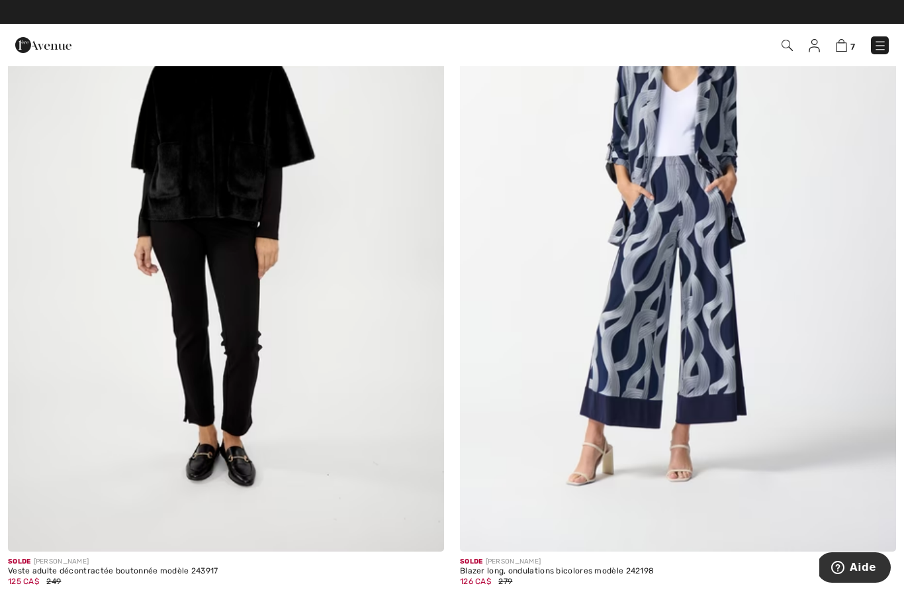
click at [797, 385] on img at bounding box center [678, 224] width 436 height 655
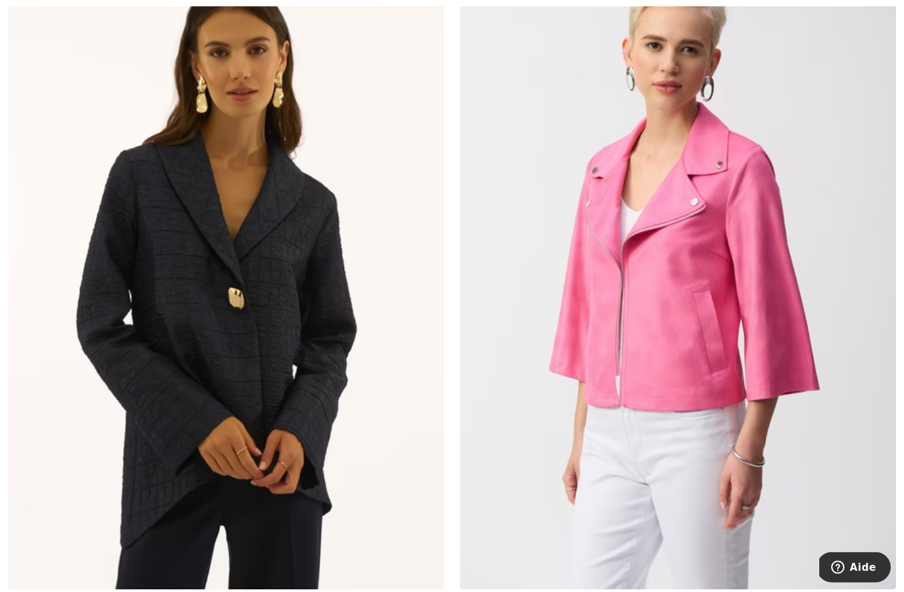
scroll to position [12515, 0]
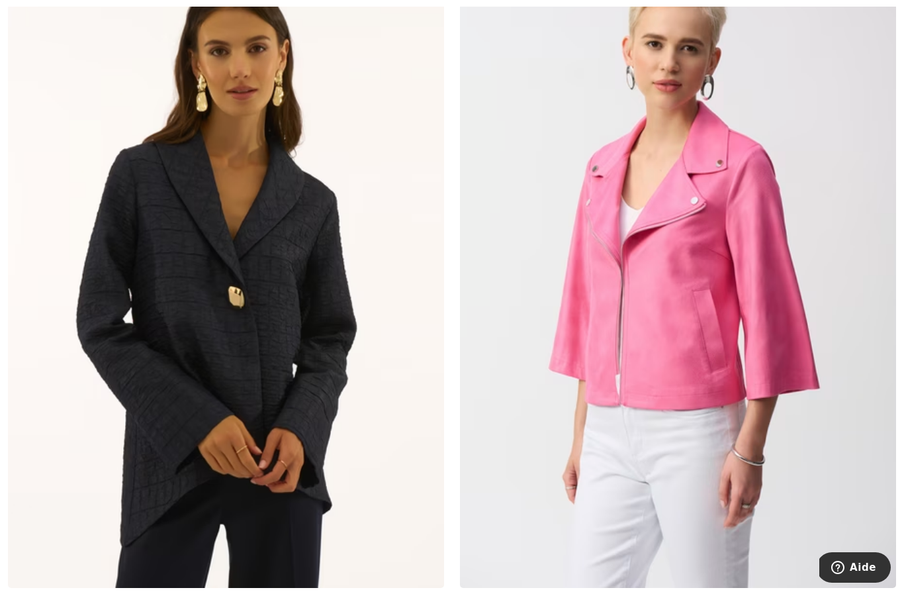
click at [108, 421] on img at bounding box center [226, 261] width 436 height 655
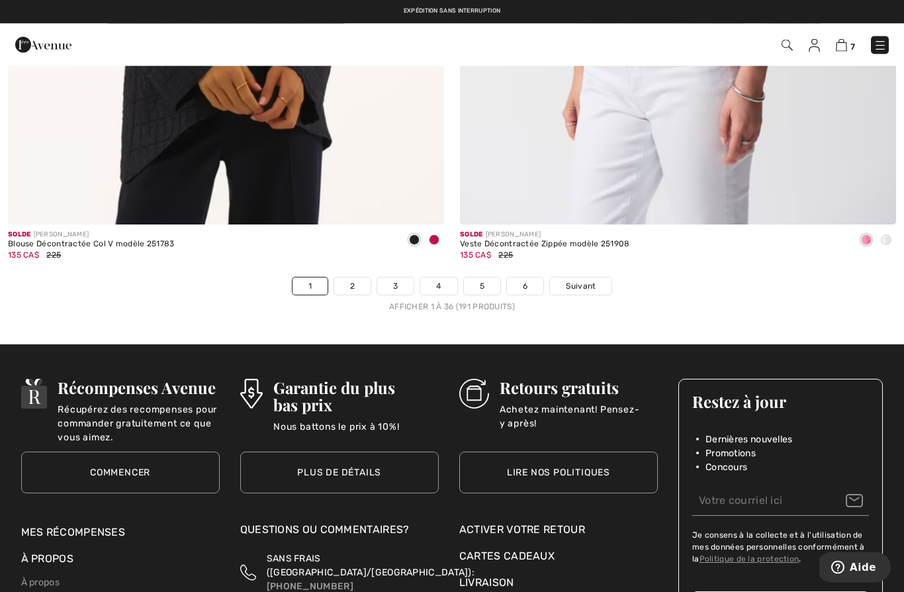
scroll to position [12879, 0]
click at [343, 277] on link "2" at bounding box center [352, 285] width 36 height 17
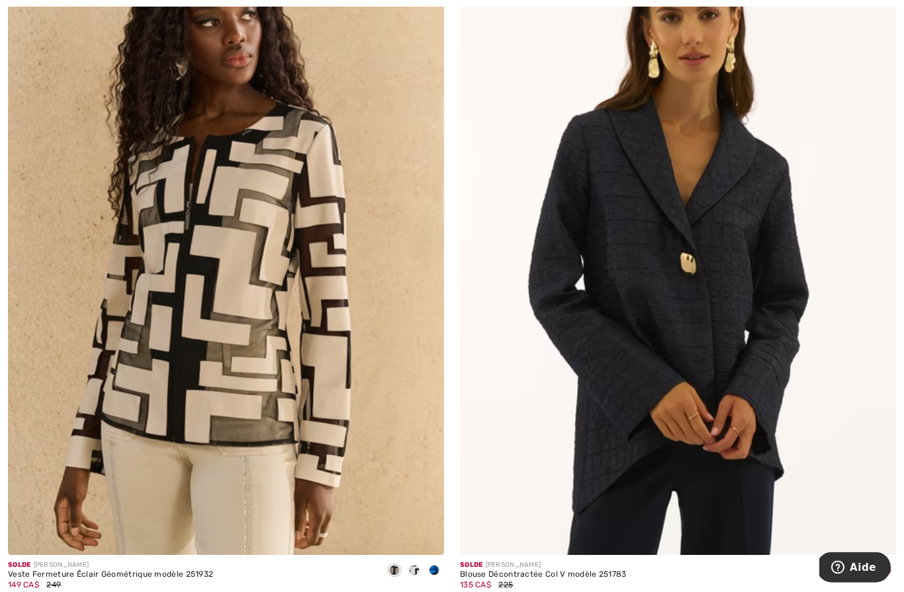
scroll to position [3091, 0]
click at [828, 411] on img at bounding box center [678, 227] width 436 height 655
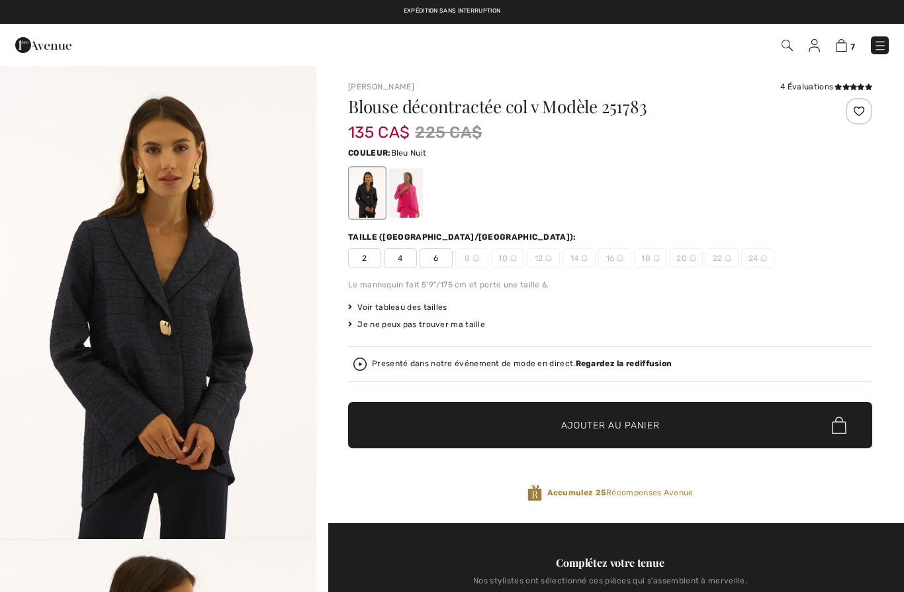
checkbox input "true"
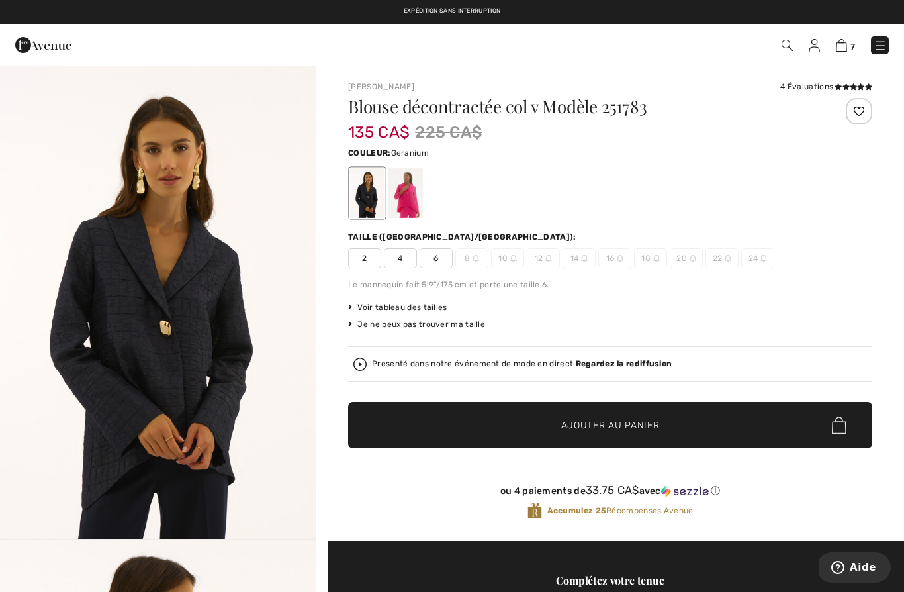
click at [410, 195] on div at bounding box center [405, 193] width 34 height 50
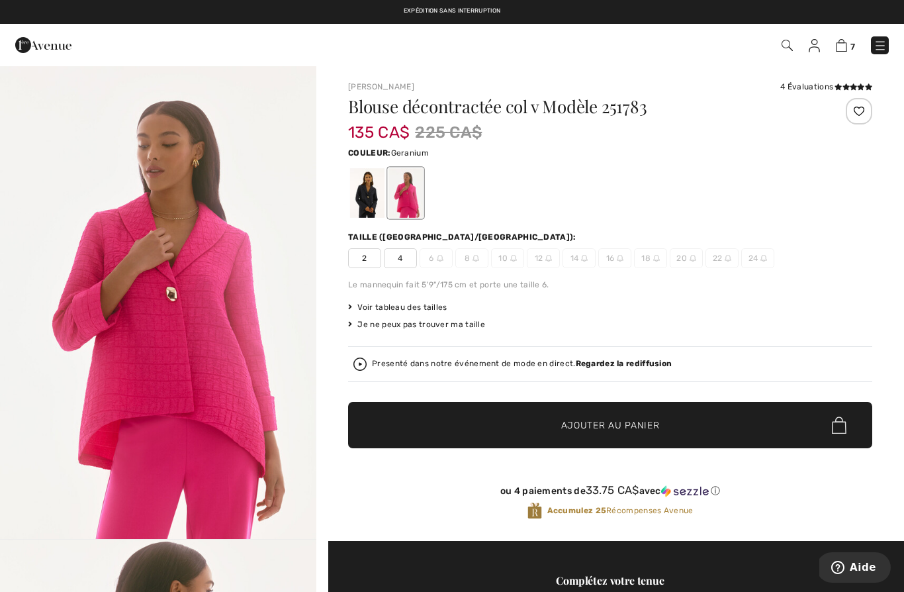
click at [366, 192] on div at bounding box center [367, 193] width 34 height 50
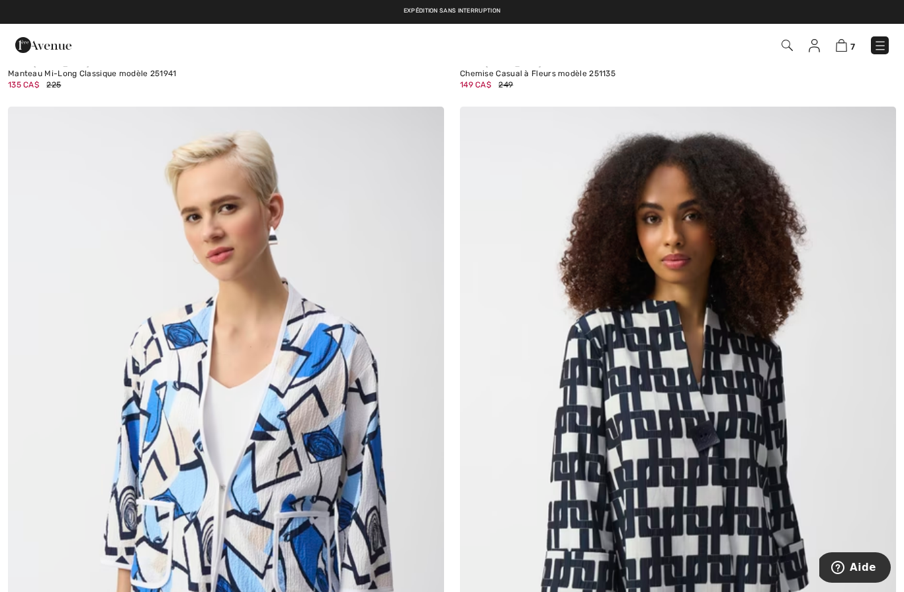
scroll to position [7962, 0]
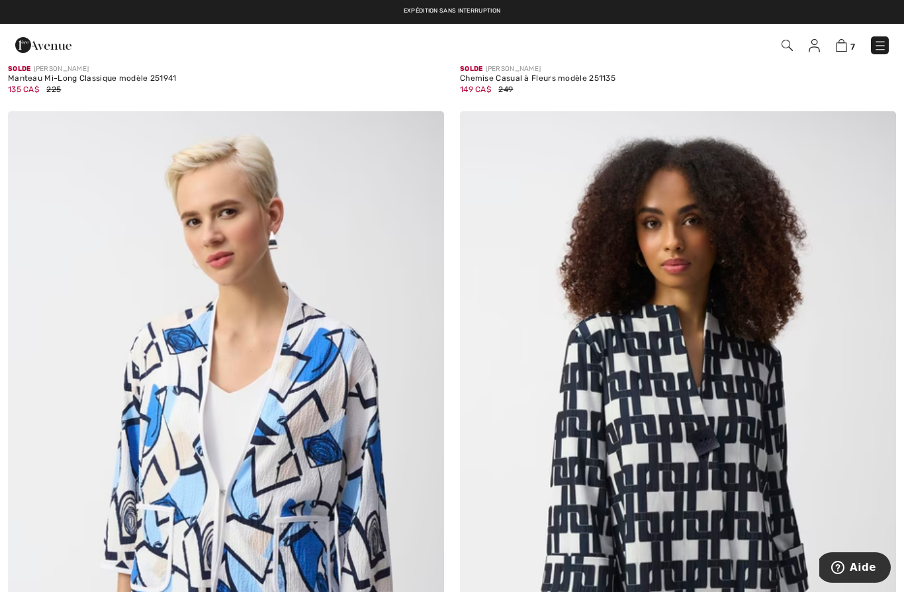
click at [846, 48] on img at bounding box center [841, 45] width 11 height 13
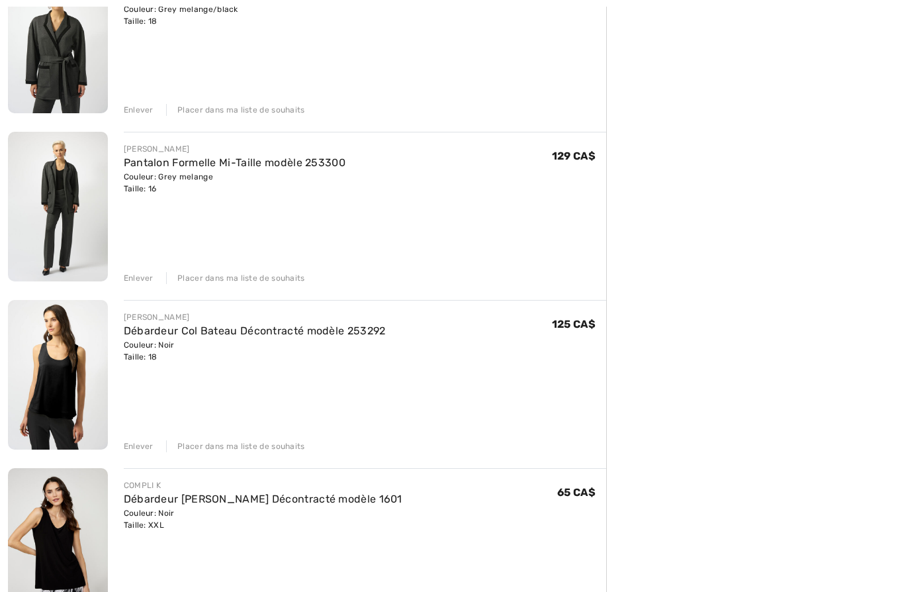
scroll to position [378, 0]
click at [133, 442] on div "Enlever" at bounding box center [139, 445] width 30 height 12
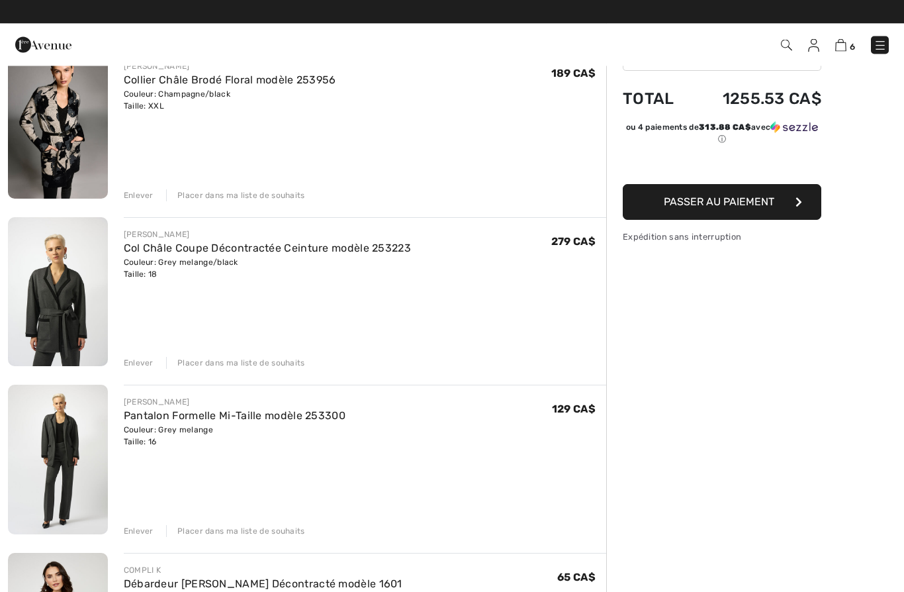
scroll to position [124, 0]
click at [69, 426] on img at bounding box center [58, 460] width 100 height 150
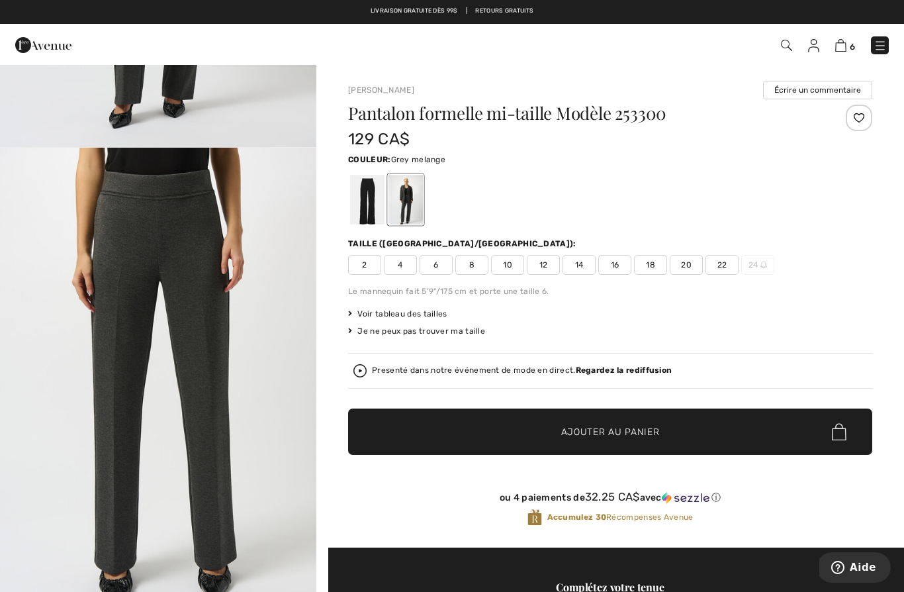
scroll to position [375, 0]
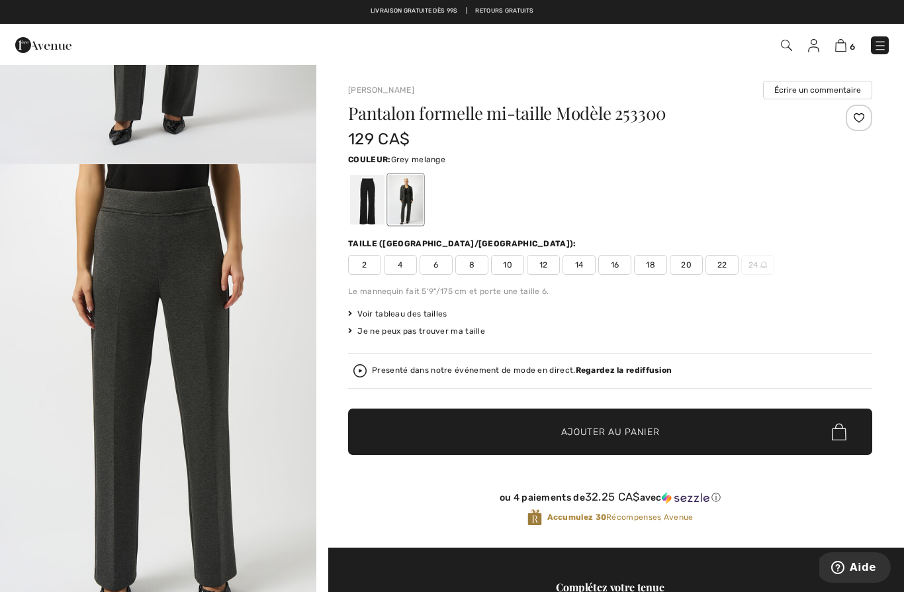
click at [845, 49] on img at bounding box center [840, 45] width 11 height 13
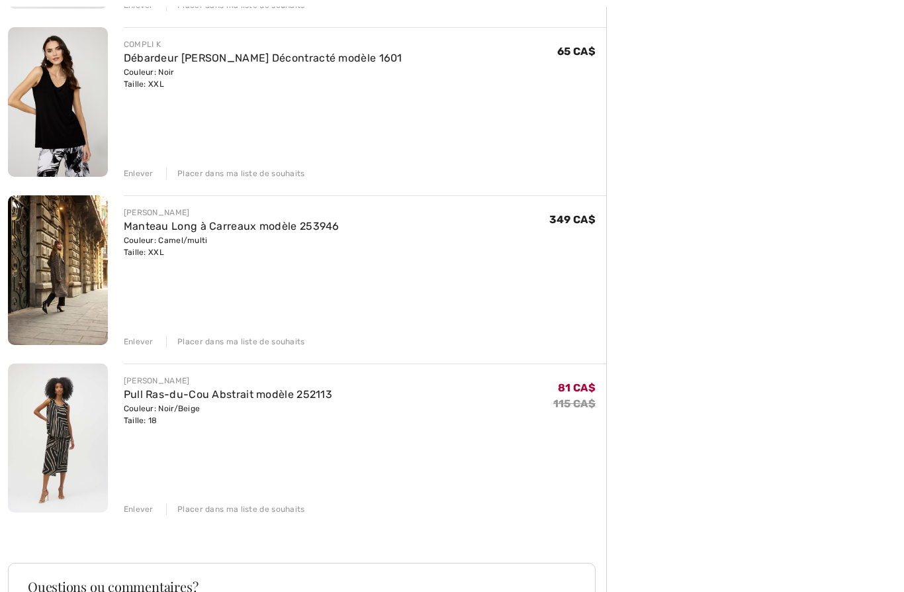
scroll to position [655, 0]
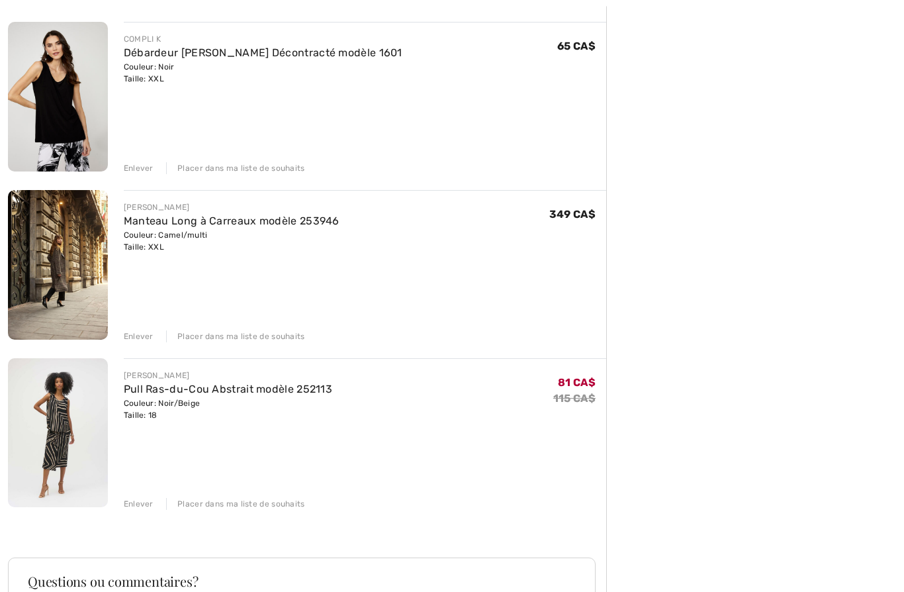
click at [132, 510] on div "Enlever" at bounding box center [139, 504] width 30 height 12
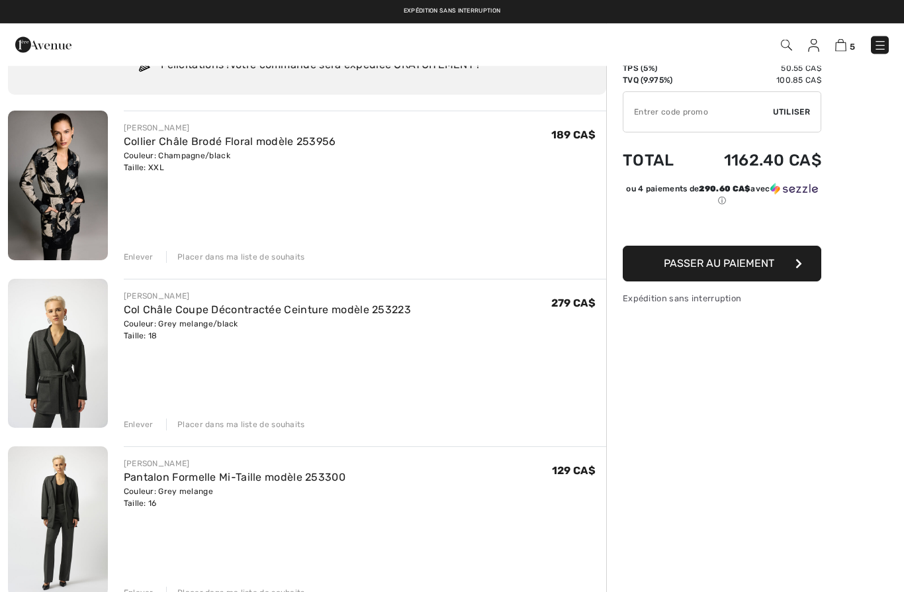
scroll to position [0, 0]
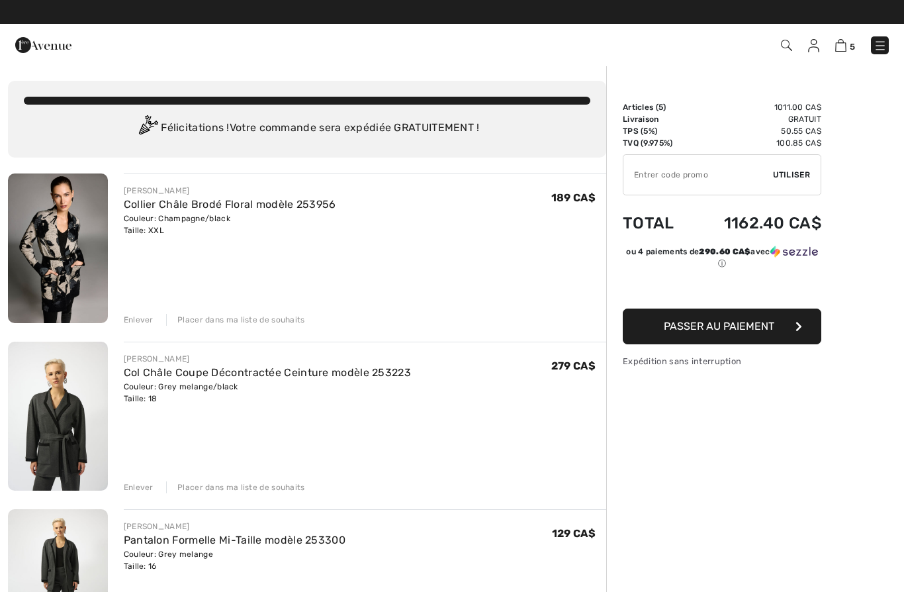
click at [799, 329] on icon "button" at bounding box center [798, 326] width 7 height 11
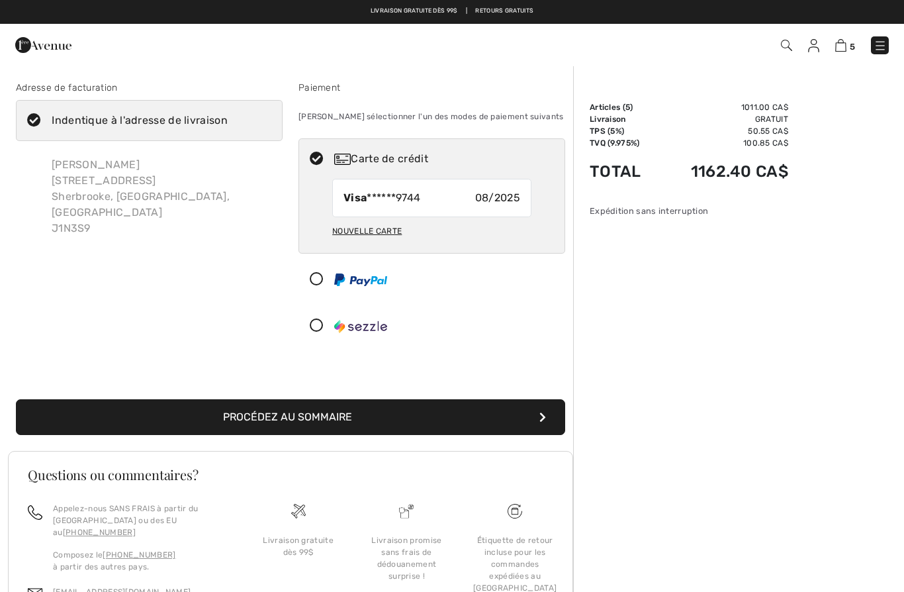
click at [418, 416] on button "Procédez au sommaire" at bounding box center [290, 417] width 549 height 36
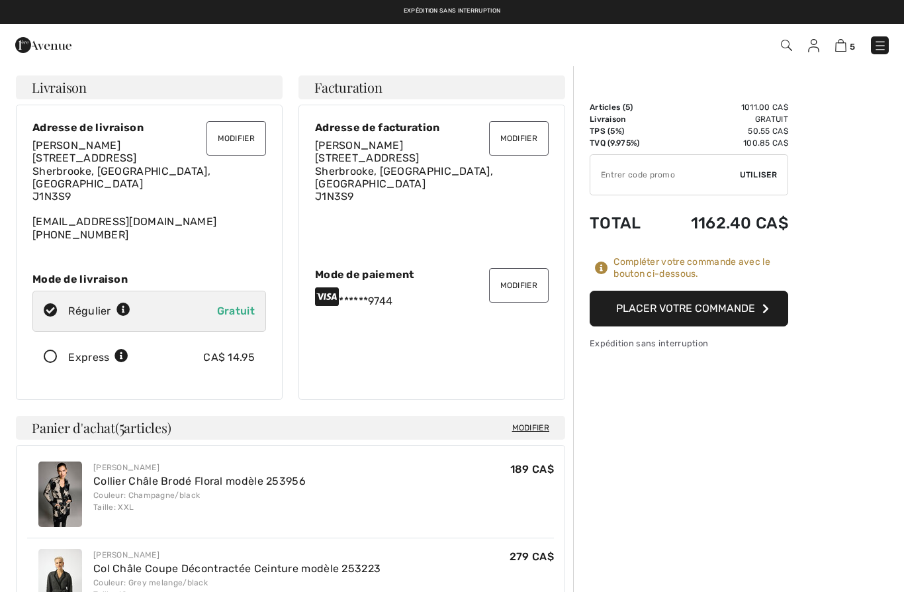
click at [122, 303] on icon at bounding box center [123, 310] width 14 height 14
radio input "true"
click at [238, 140] on button "Modifier" at bounding box center [236, 138] width 60 height 34
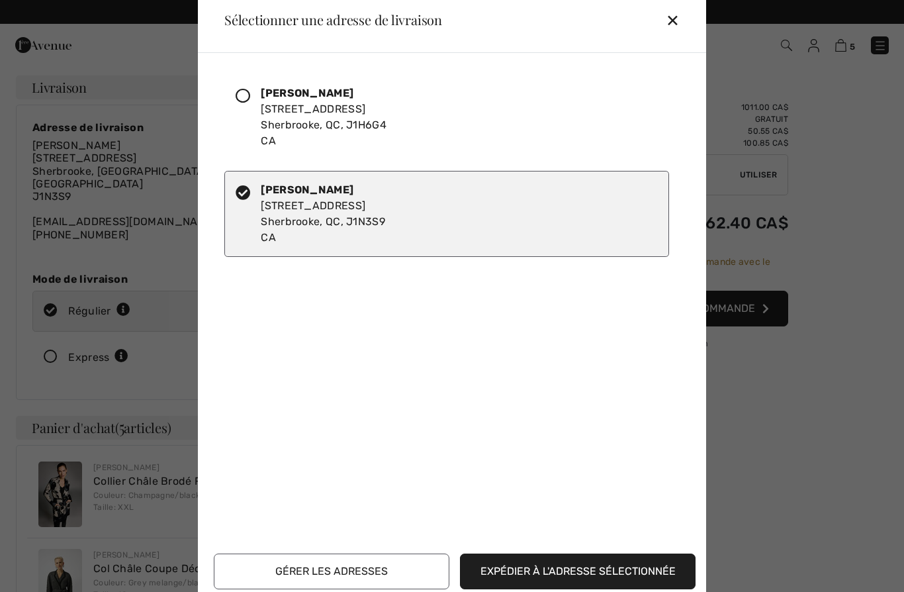
click at [346, 217] on div "Caroline Beaudry 3786 Rue Impériale Sherbrooke, QC, J1N3S9 CA" at bounding box center [323, 214] width 124 height 64
click at [547, 569] on button "Expédier à l'adresse sélectionnée" at bounding box center [578, 571] width 236 height 36
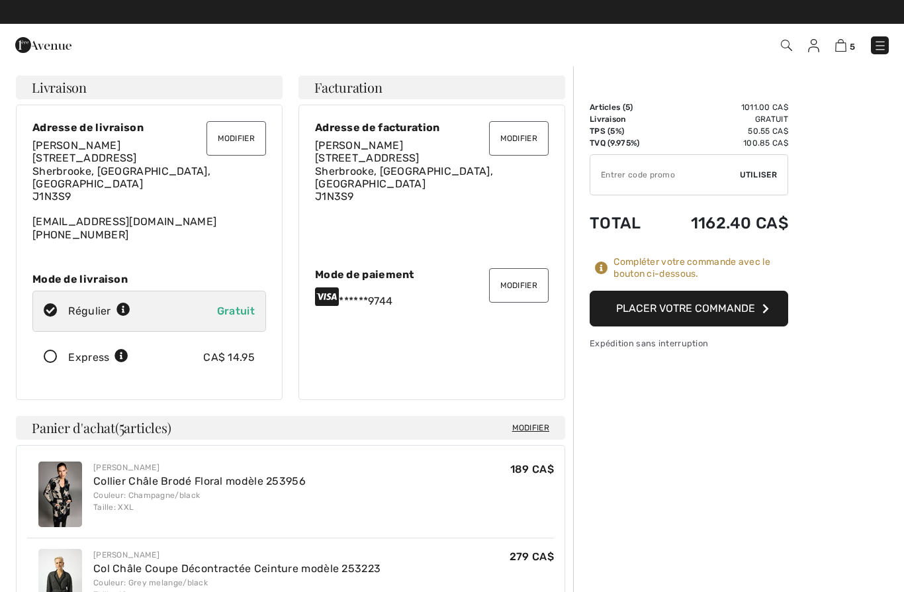
click at [816, 48] on img at bounding box center [813, 45] width 11 height 13
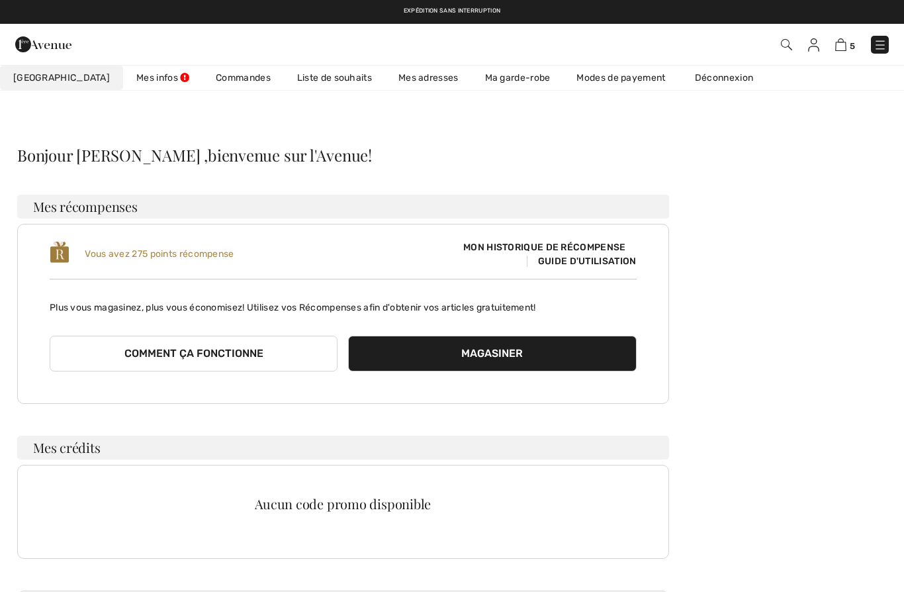
checkbox input "true"
click at [126, 83] on link "Mes infos" at bounding box center [162, 78] width 79 height 24
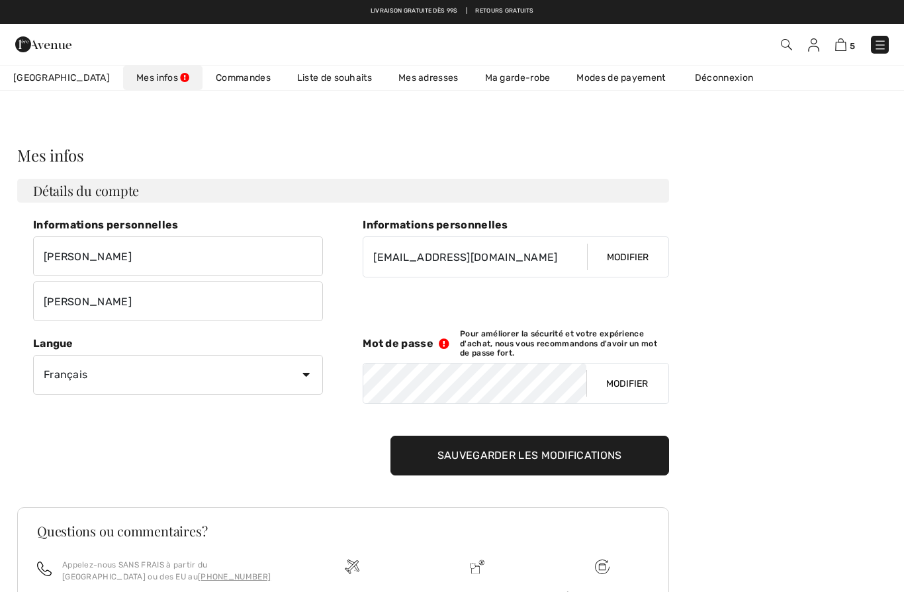
click at [205, 79] on link "Commandes" at bounding box center [243, 78] width 81 height 24
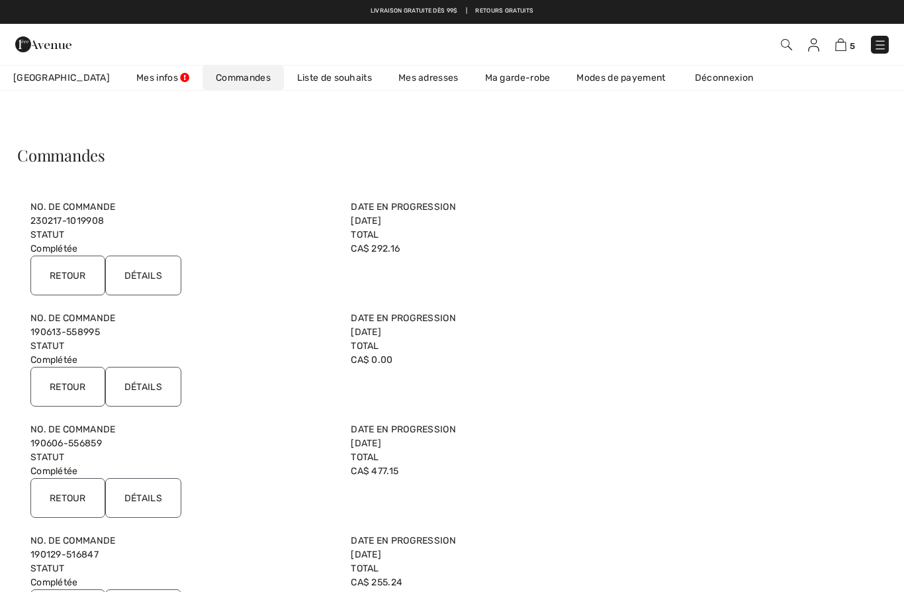
click at [43, 81] on span "[GEOGRAPHIC_DATA]" at bounding box center [61, 78] width 97 height 14
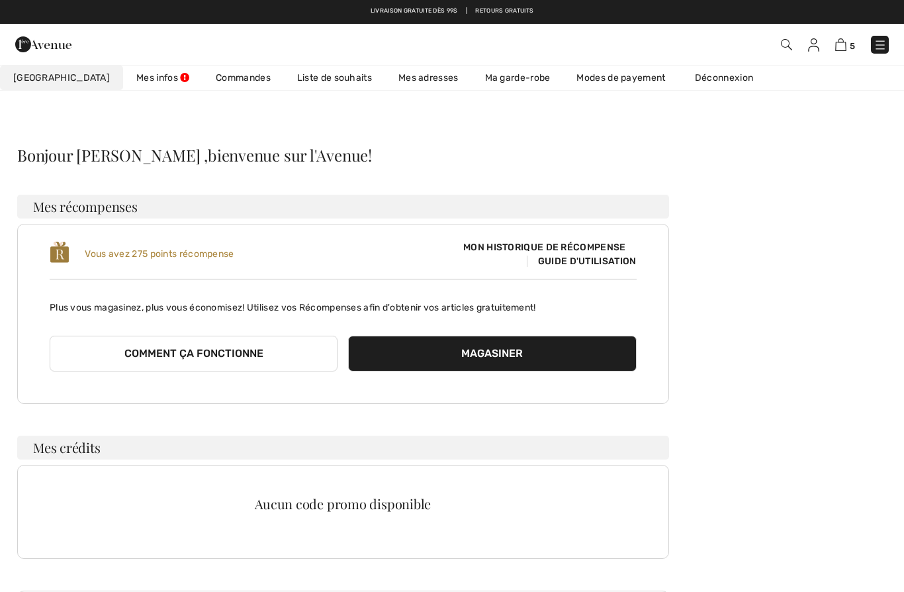
click at [122, 251] on span "Vous avez 275 points récompense" at bounding box center [159, 253] width 149 height 11
click at [577, 263] on span "Guide d'utilisation" at bounding box center [582, 260] width 110 height 11
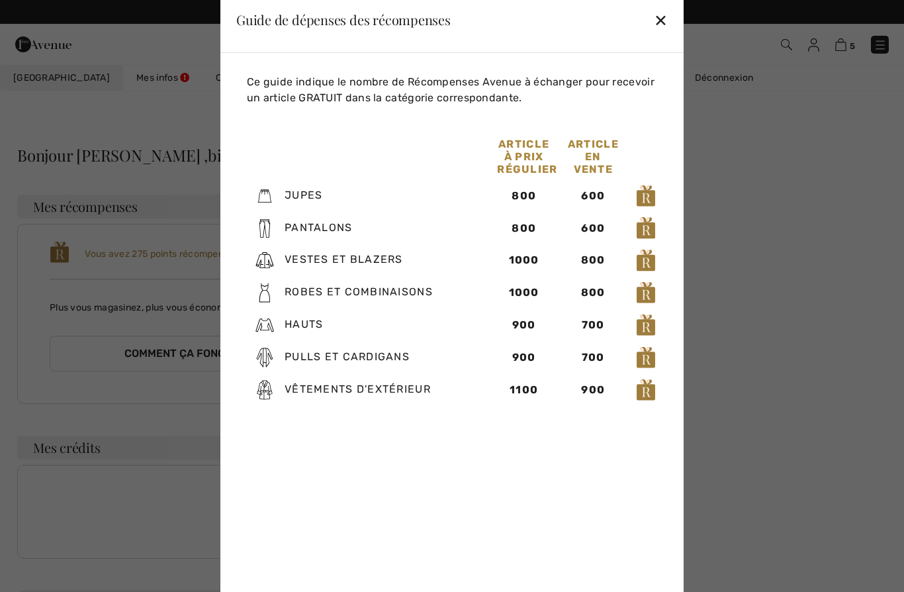
click at [802, 341] on div at bounding box center [452, 296] width 904 height 592
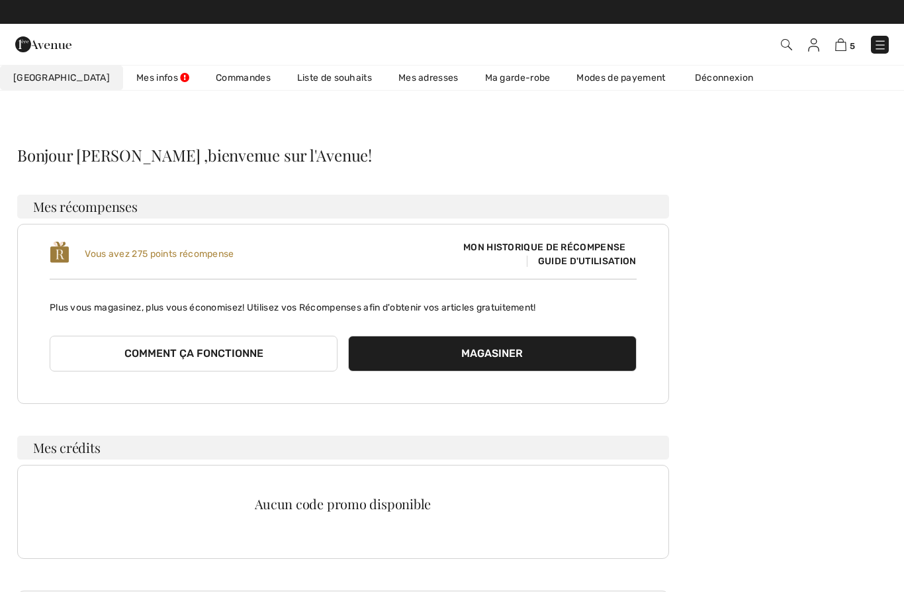
click at [479, 83] on link "Ma garde-robe" at bounding box center [518, 78] width 92 height 24
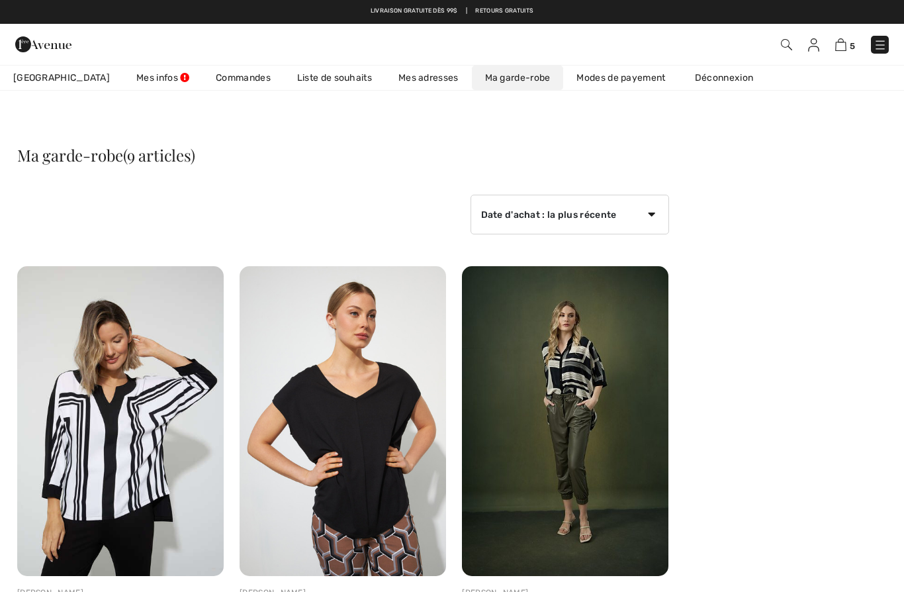
click at [844, 51] on img at bounding box center [840, 44] width 11 height 13
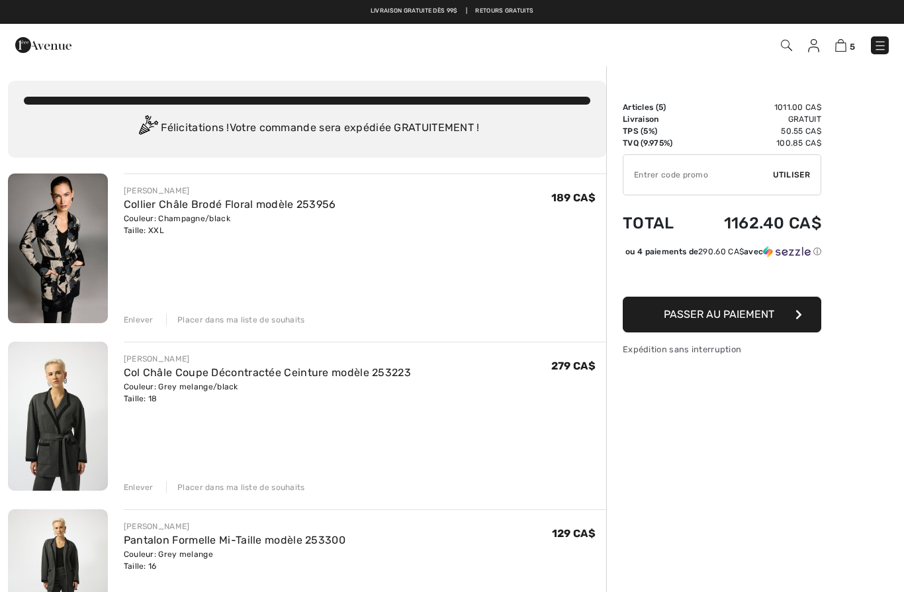
click at [792, 331] on button "Passer au paiement" at bounding box center [722, 314] width 199 height 36
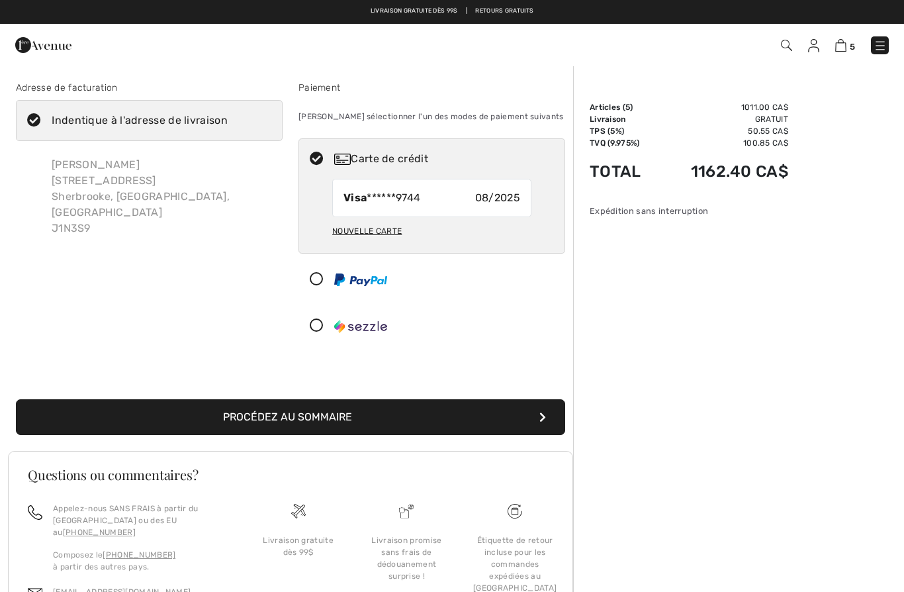
click at [363, 235] on div "Nouvelle carte" at bounding box center [366, 231] width 69 height 23
radio input "true"
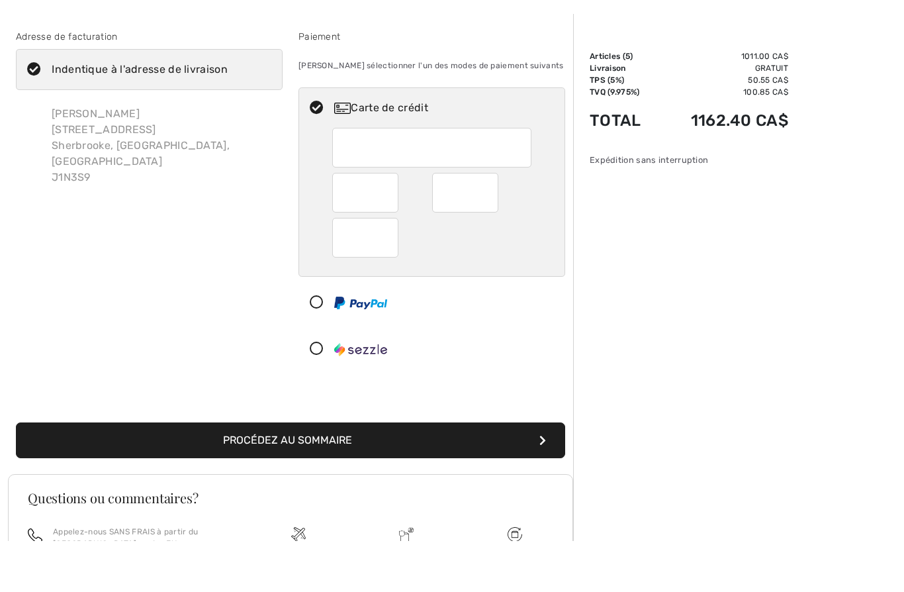
scroll to position [51, 0]
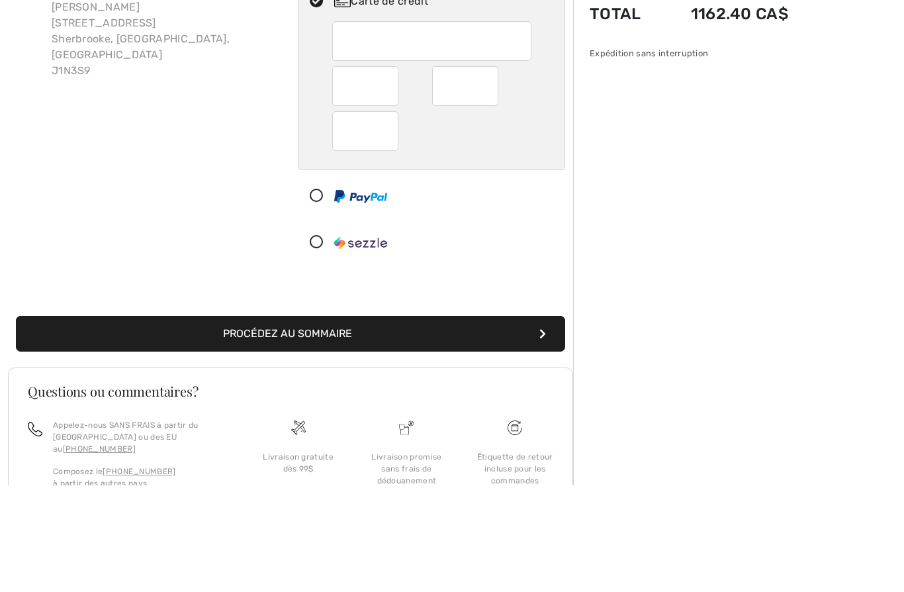
click at [630, 175] on div "Sommaire Description Articles ( 5 ) 1011.00 CA$ Code promo 0.00 CA$ Livraison G…" at bounding box center [738, 365] width 331 height 703
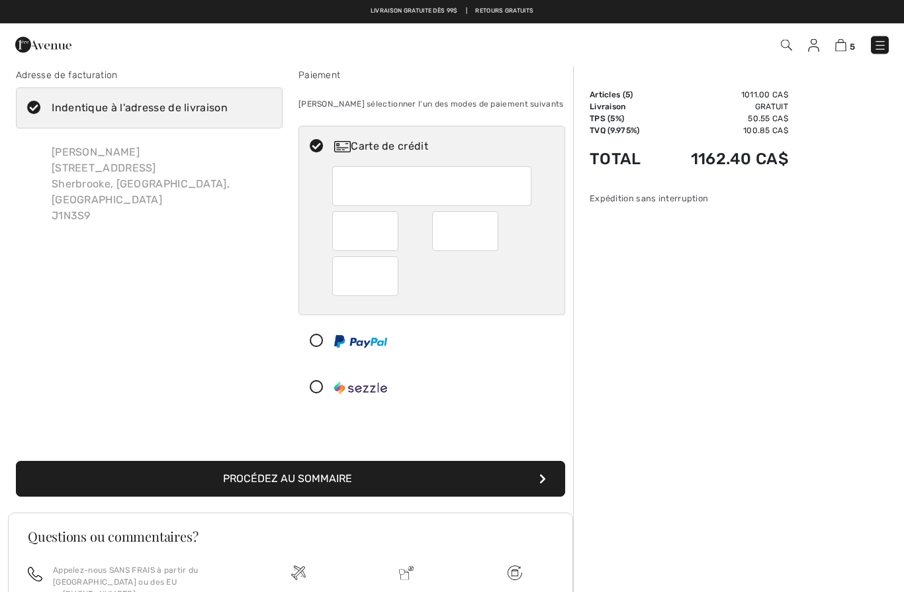
scroll to position [0, 0]
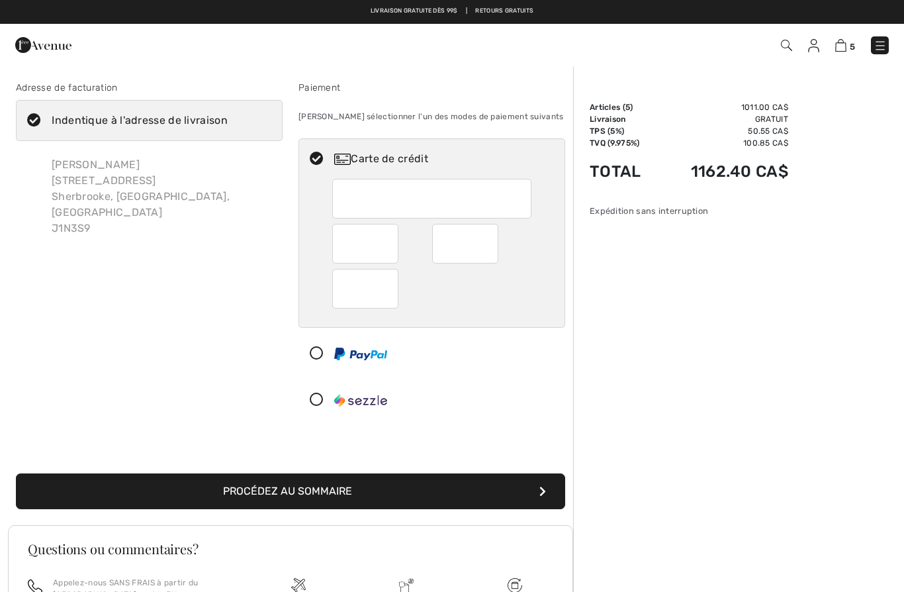
click at [305, 486] on button "Procédez au sommaire" at bounding box center [290, 491] width 549 height 36
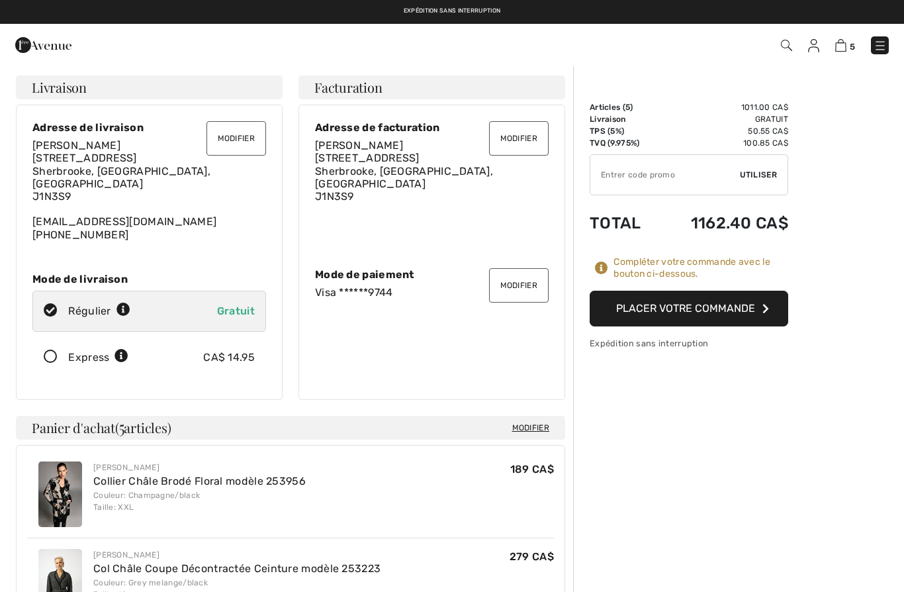
click at [744, 308] on button "Placer votre commande" at bounding box center [689, 309] width 199 height 36
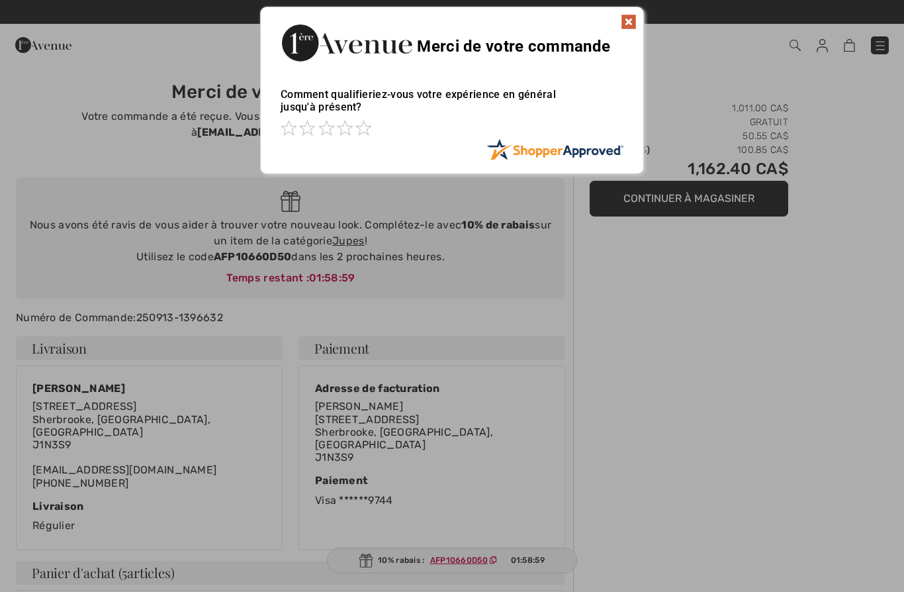
click at [770, 322] on div at bounding box center [452, 296] width 904 height 592
click at [629, 15] on img at bounding box center [629, 22] width 16 height 16
